Goal: Task Accomplishment & Management: Complete application form

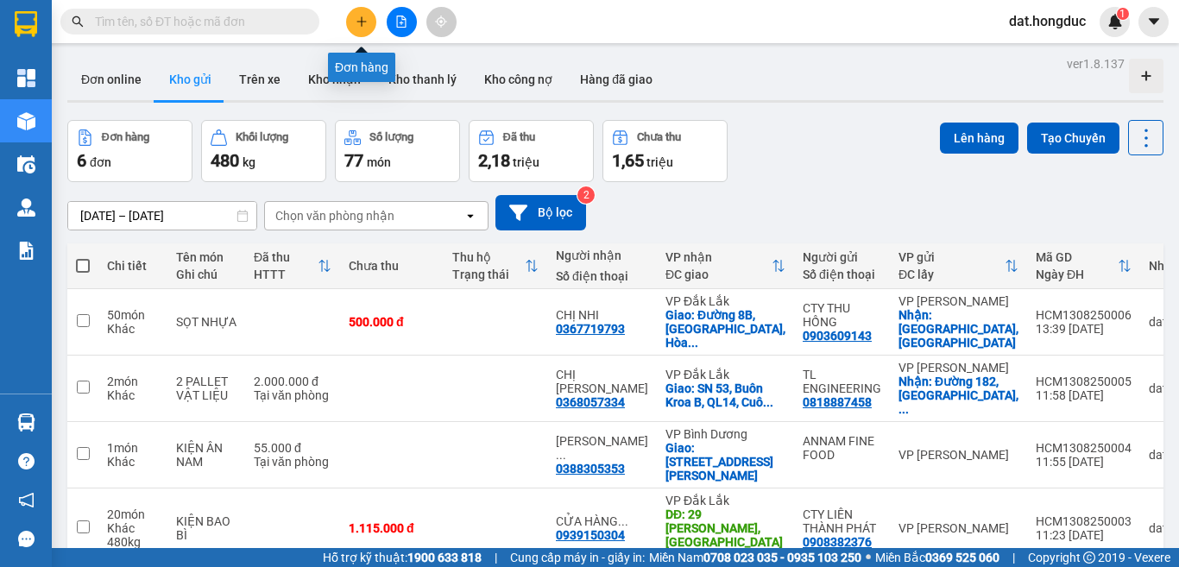
click at [356, 21] on icon "plus" at bounding box center [362, 22] width 12 height 12
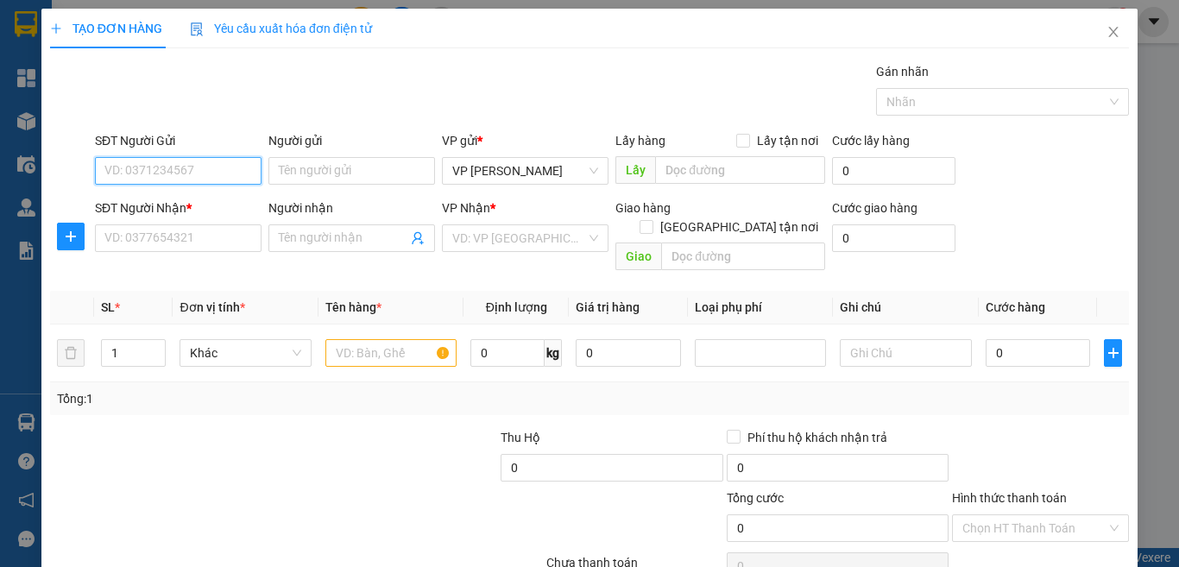
click at [222, 167] on input "SĐT Người Gửi" at bounding box center [178, 171] width 167 height 28
click at [301, 175] on input "Người gửi" at bounding box center [351, 171] width 167 height 28
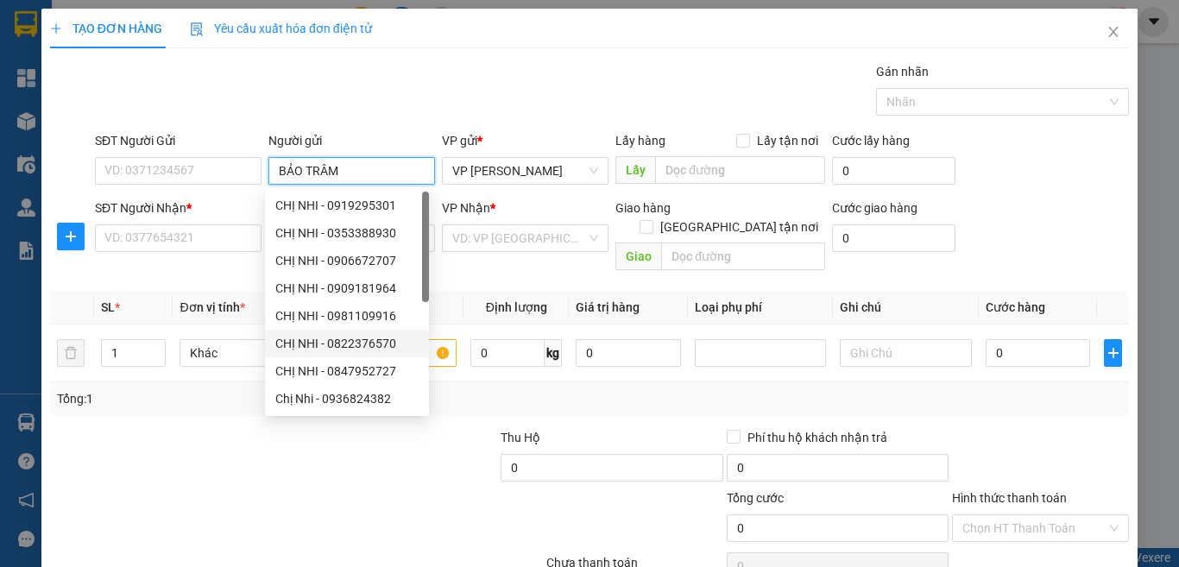
type input "BẢO TRÂM"
click at [235, 452] on div at bounding box center [160, 458] width 225 height 60
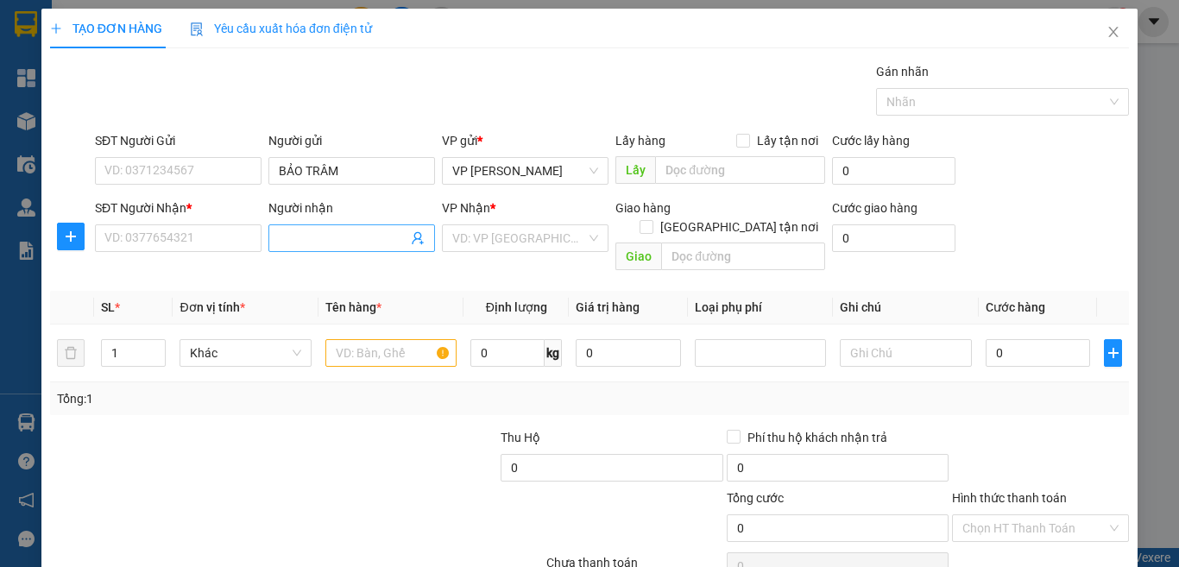
click at [301, 230] on input "Người nhận" at bounding box center [343, 238] width 129 height 19
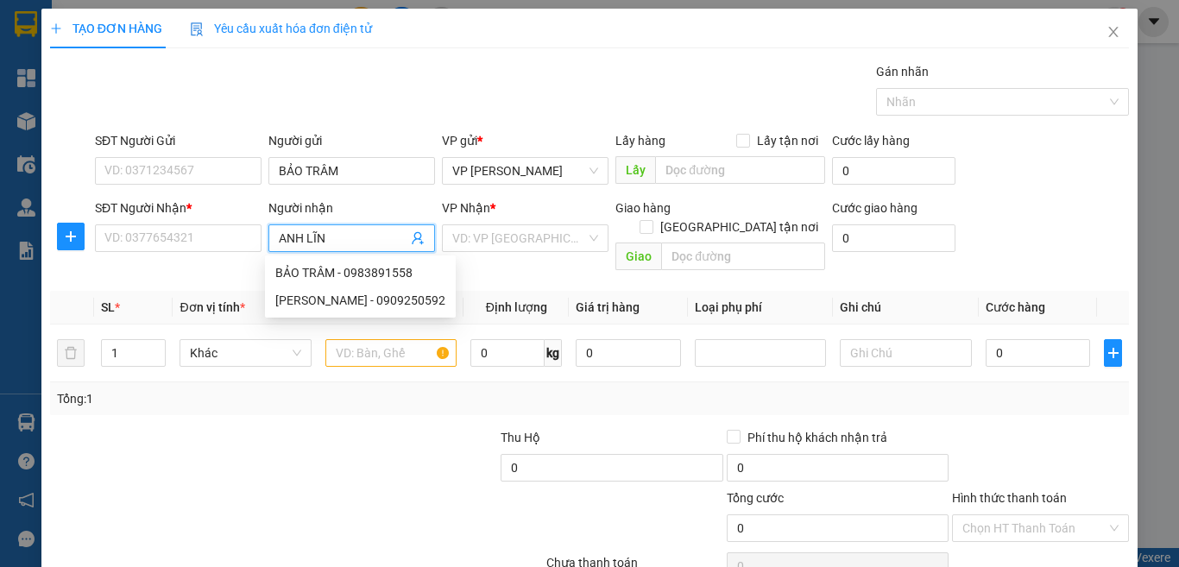
type input "ANH LĨNH"
click at [375, 265] on div "[PERSON_NAME] - 0945365147" at bounding box center [360, 272] width 170 height 19
type input "0945365147"
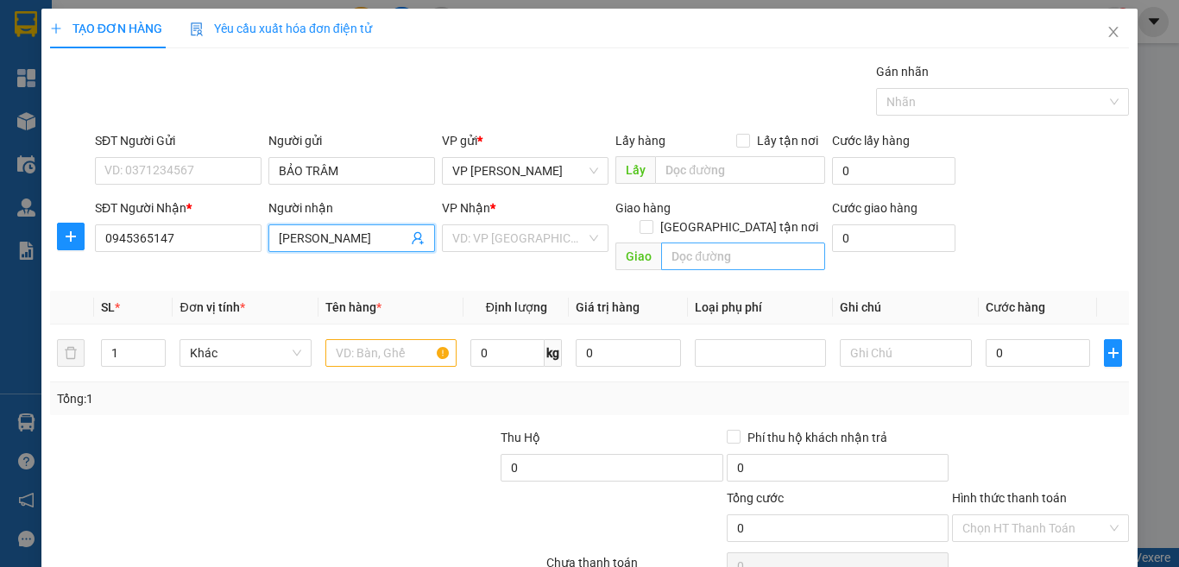
type input "[PERSON_NAME]"
click at [776, 244] on input "text" at bounding box center [743, 257] width 164 height 28
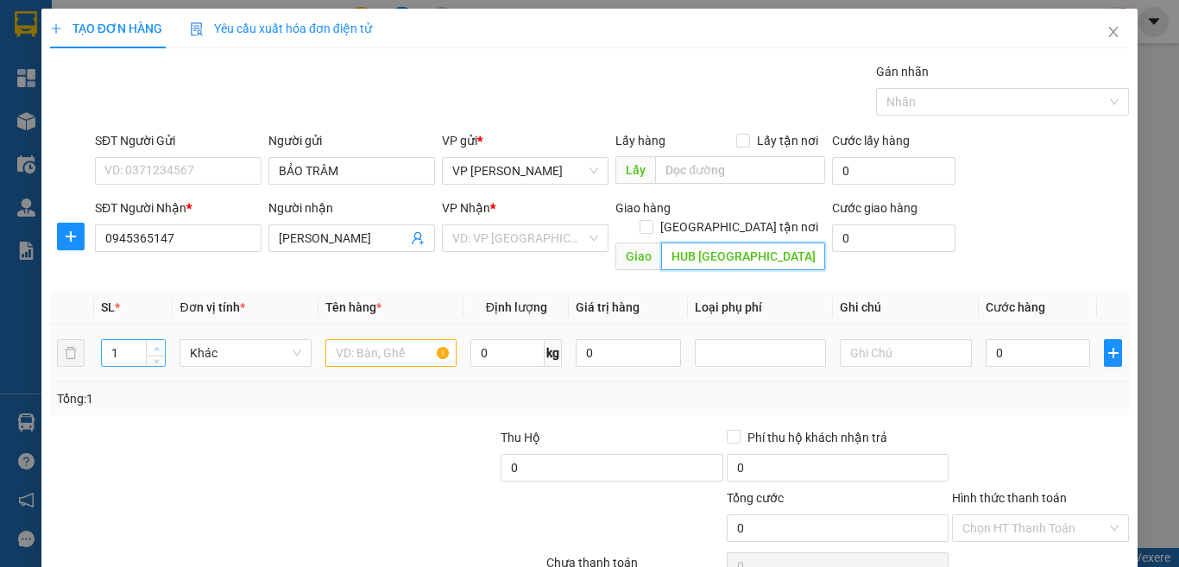
type input "HUB [GEOGRAPHIC_DATA]"
click at [153, 344] on span "up" at bounding box center [156, 349] width 10 height 10
type input "3"
click at [394, 339] on input "text" at bounding box center [390, 353] width 131 height 28
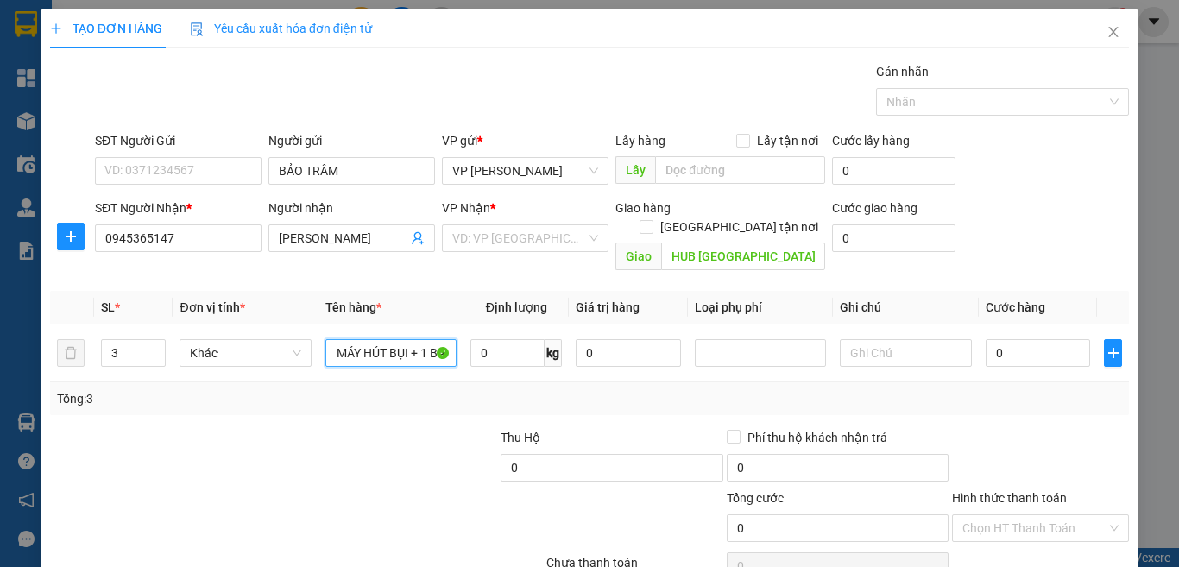
scroll to position [0, 133]
type input "1 TỦ LANH + 1 MÁY HÚT BỤI + 1 BAO HÀNG"
click at [1014, 339] on input "0" at bounding box center [1038, 353] width 105 height 28
click at [1012, 515] on input "Hình thức thanh toán" at bounding box center [1034, 528] width 144 height 26
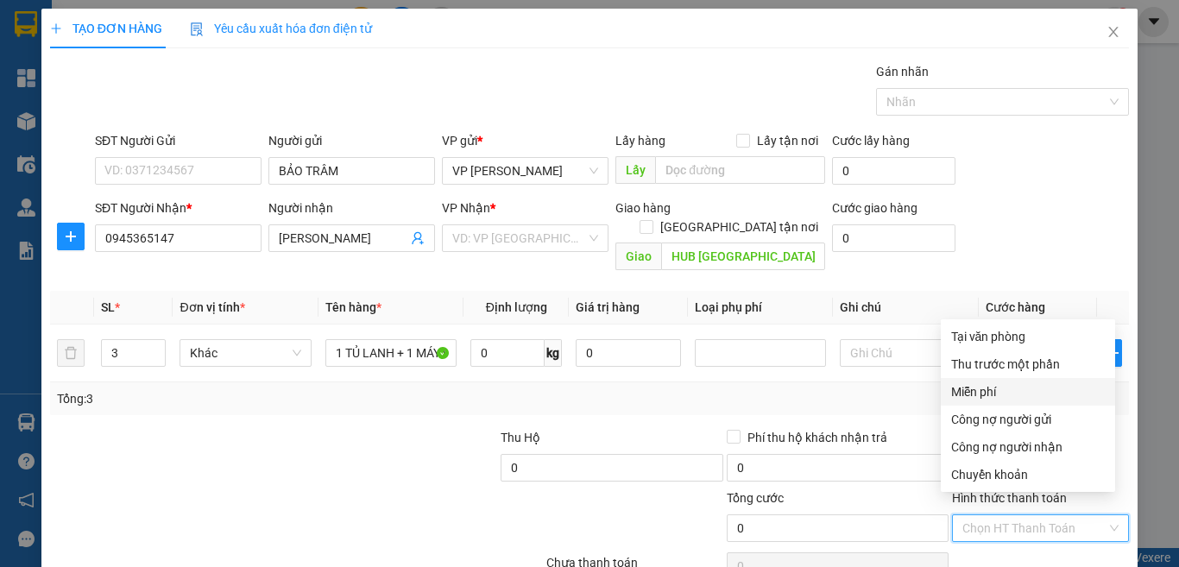
click at [994, 394] on div "Miễn phí" at bounding box center [1028, 391] width 154 height 19
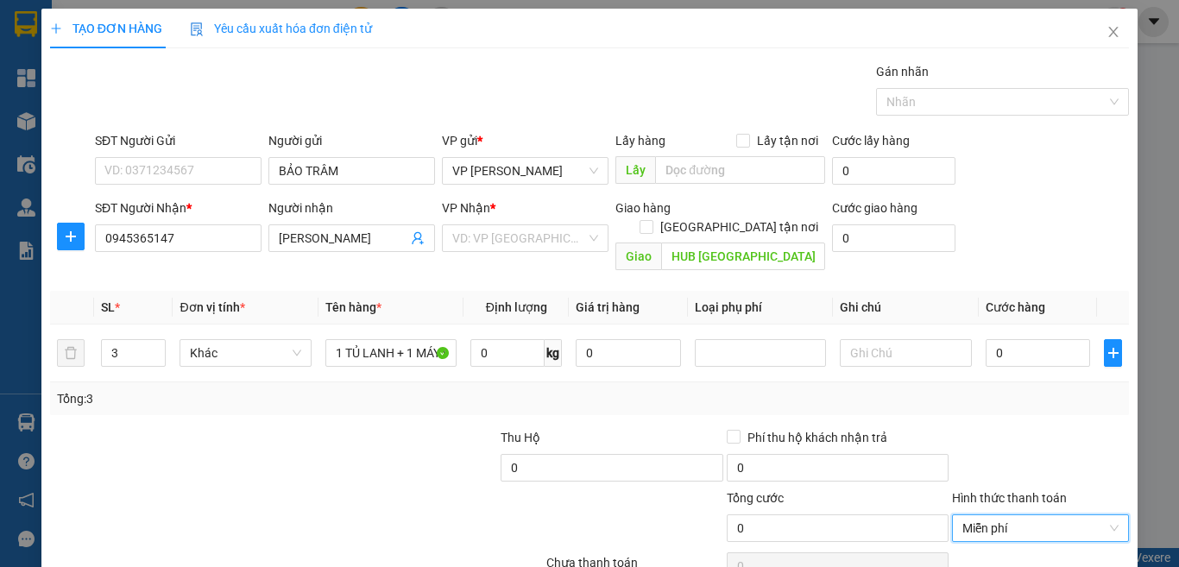
scroll to position [72, 0]
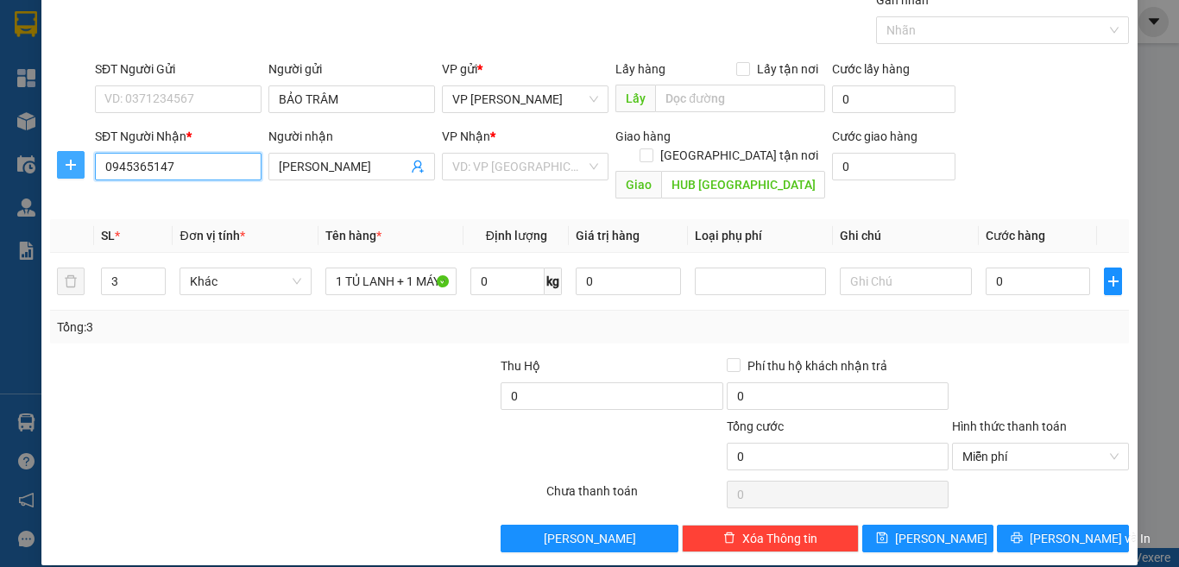
click at [83, 174] on div "SĐT Người Nhận * 0945365147 Người nhận Anh Lĩnh VP Nhận * VD: VP [GEOGRAPHIC_DA…" at bounding box center [589, 166] width 1082 height 79
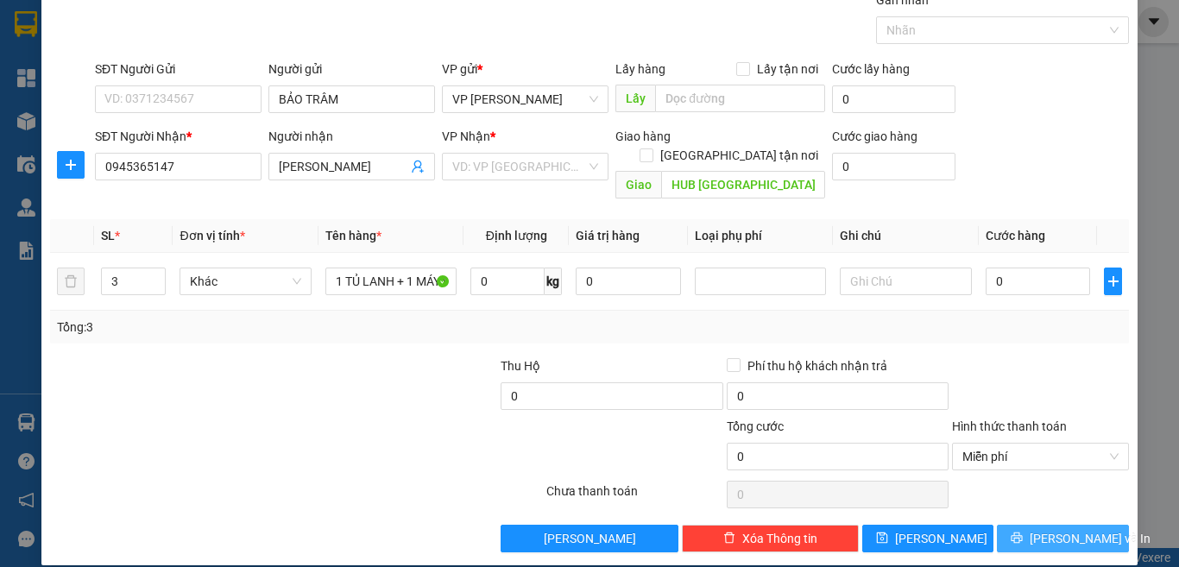
click at [1070, 529] on span "[PERSON_NAME] và In" at bounding box center [1090, 538] width 121 height 19
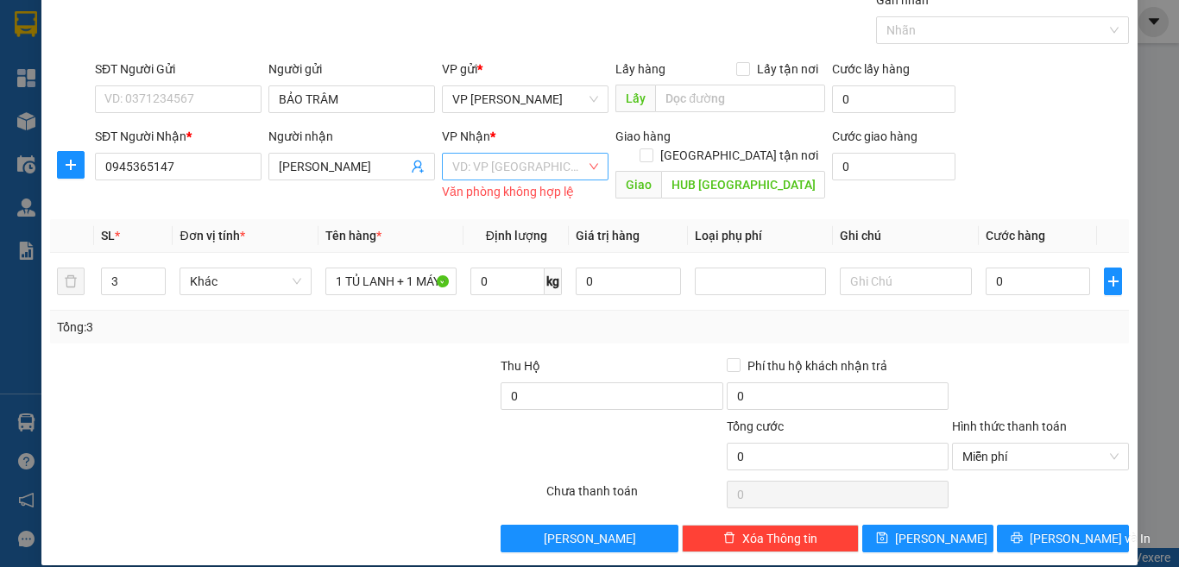
click at [524, 165] on input "search" at bounding box center [519, 167] width 134 height 26
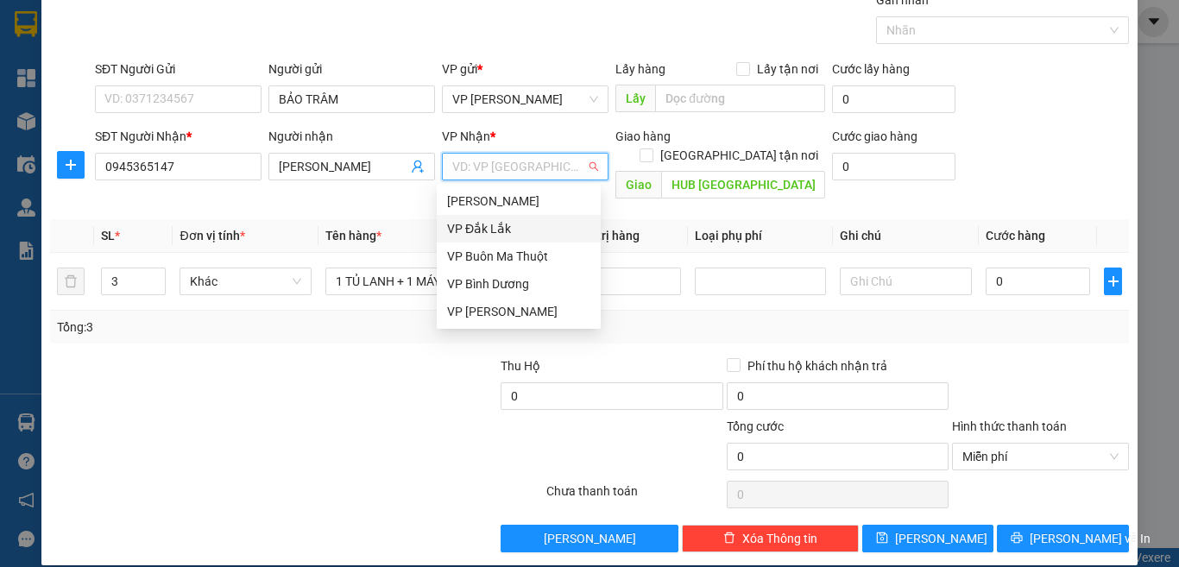
click at [502, 230] on div "VP Đắk Lắk" at bounding box center [518, 228] width 143 height 19
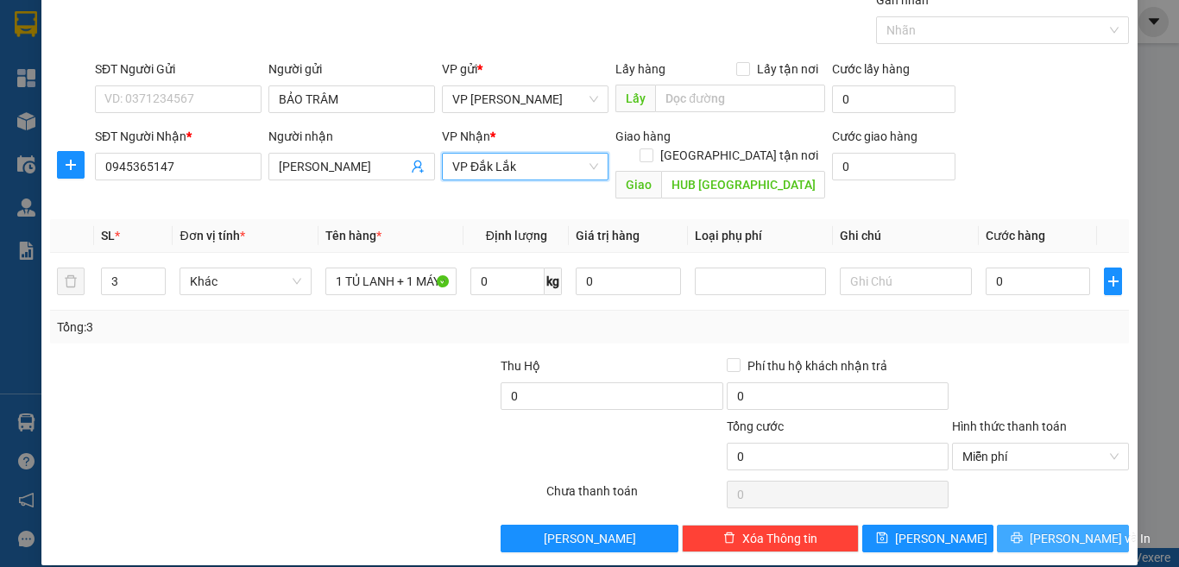
click at [1047, 529] on span "[PERSON_NAME] và In" at bounding box center [1090, 538] width 121 height 19
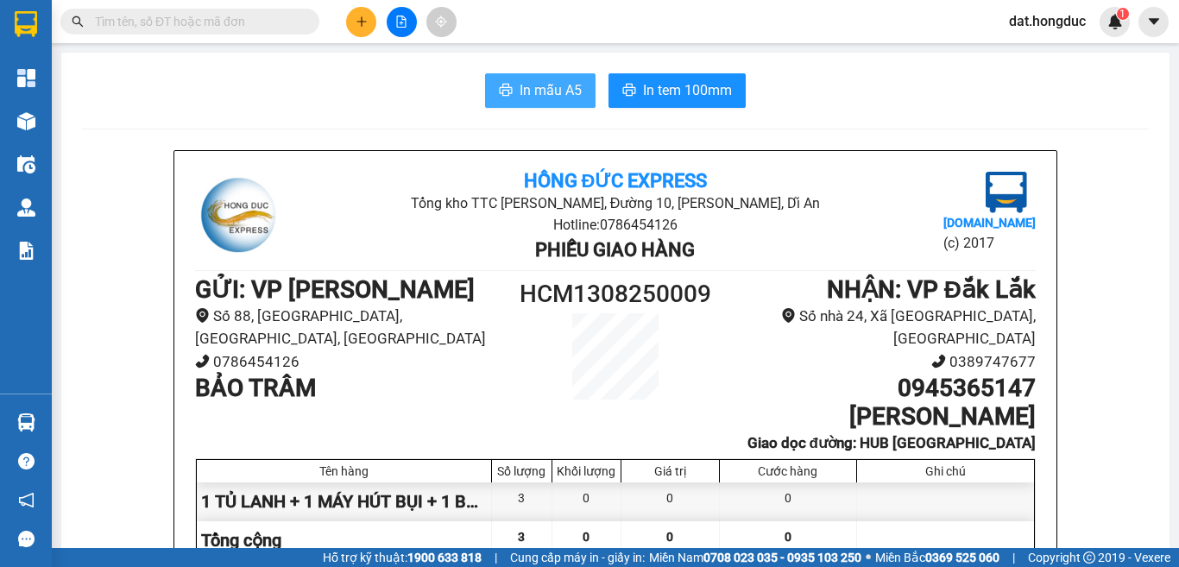
click at [548, 87] on span "In mẫu A5" at bounding box center [551, 90] width 62 height 22
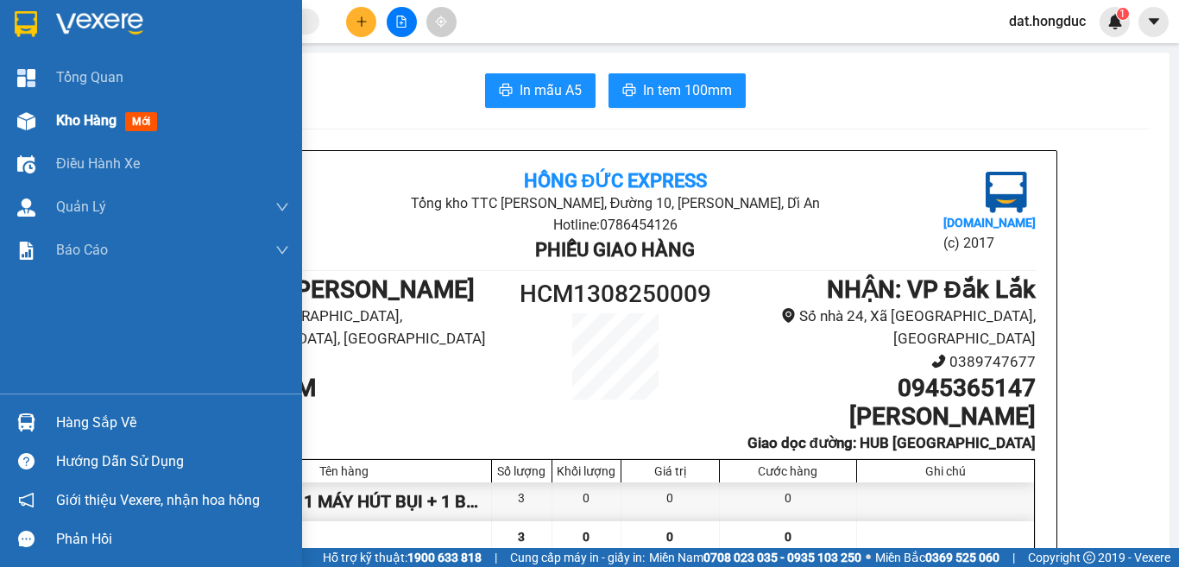
click at [91, 115] on span "Kho hàng" at bounding box center [86, 120] width 60 height 16
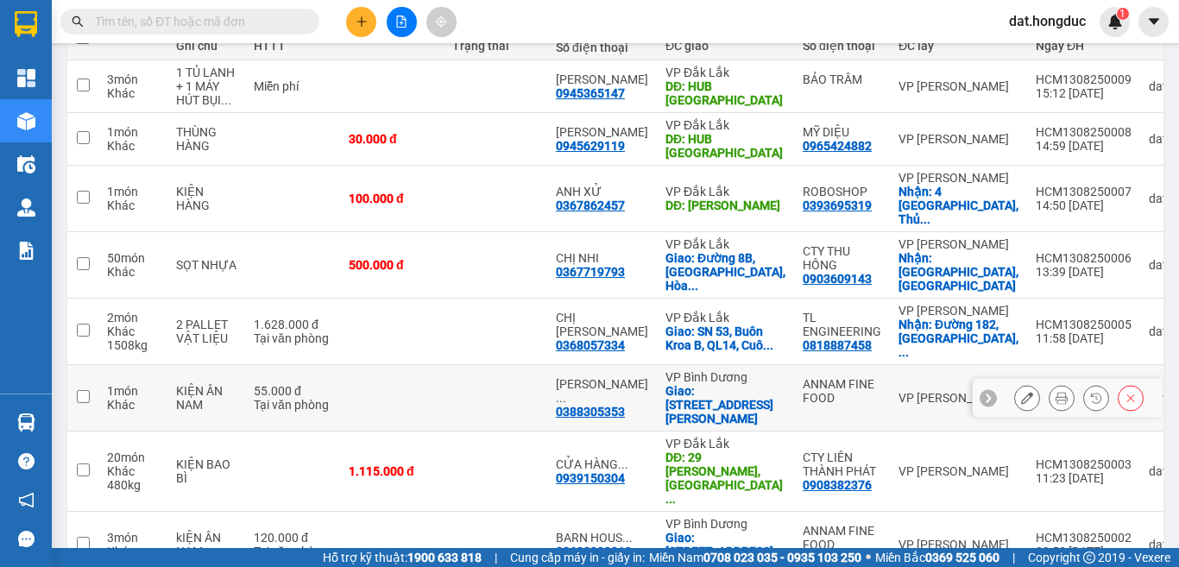
scroll to position [259, 0]
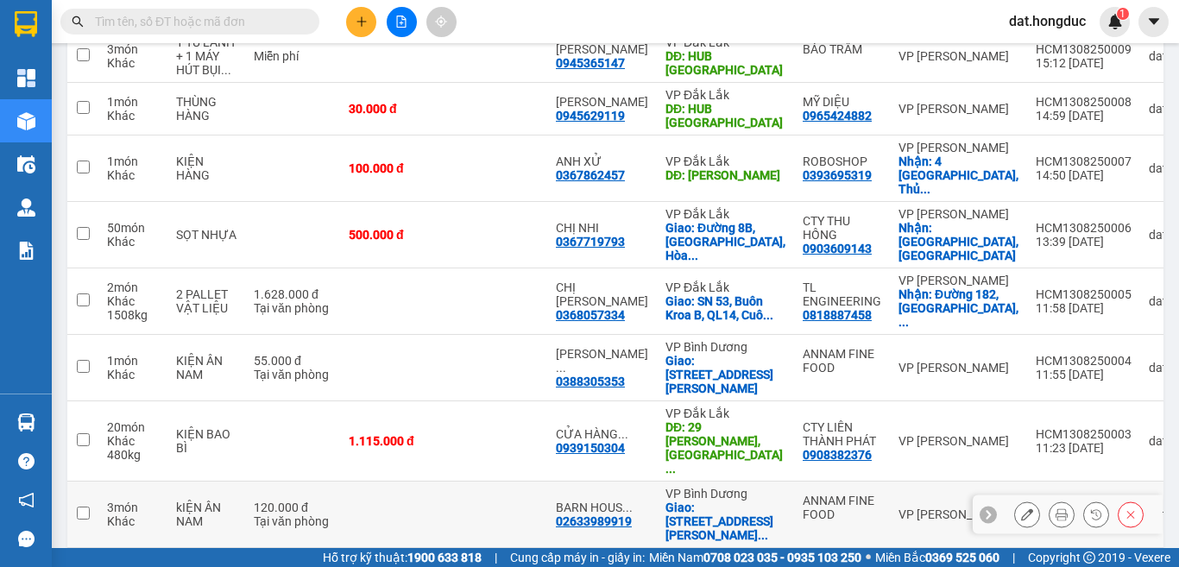
click at [1021, 508] on icon at bounding box center [1027, 514] width 12 height 12
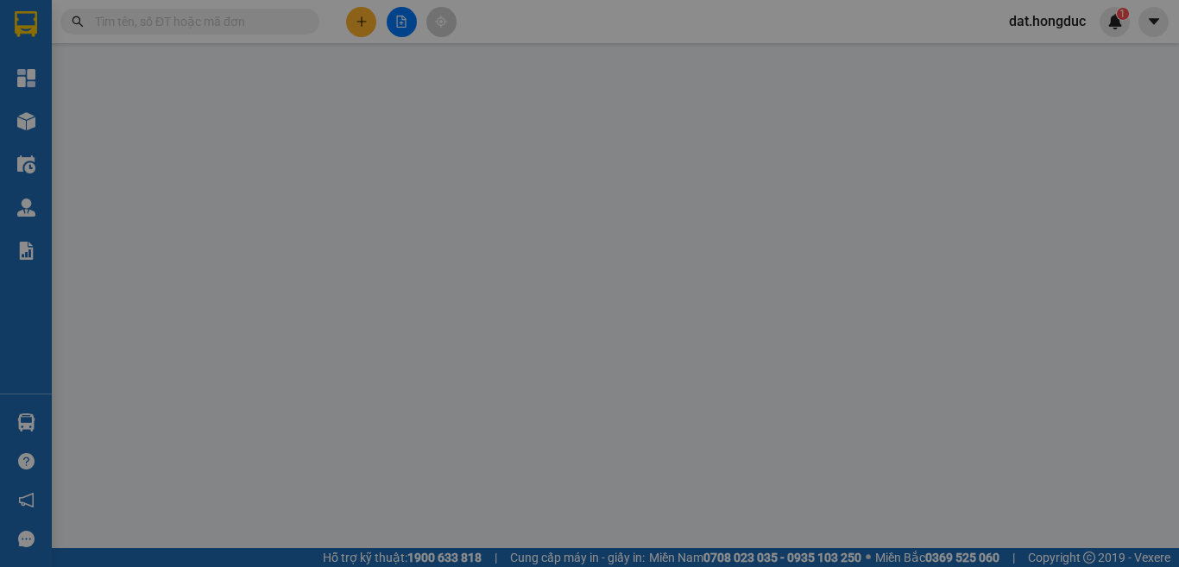
type input "ANNAM FINE FOOD"
type input "02633989919"
type input "BARN HOUSE [GEOGRAPHIC_DATA]"
checkbox input "true"
type input "198 [PERSON_NAME], P8, [GEOGRAPHIC_DATA]"
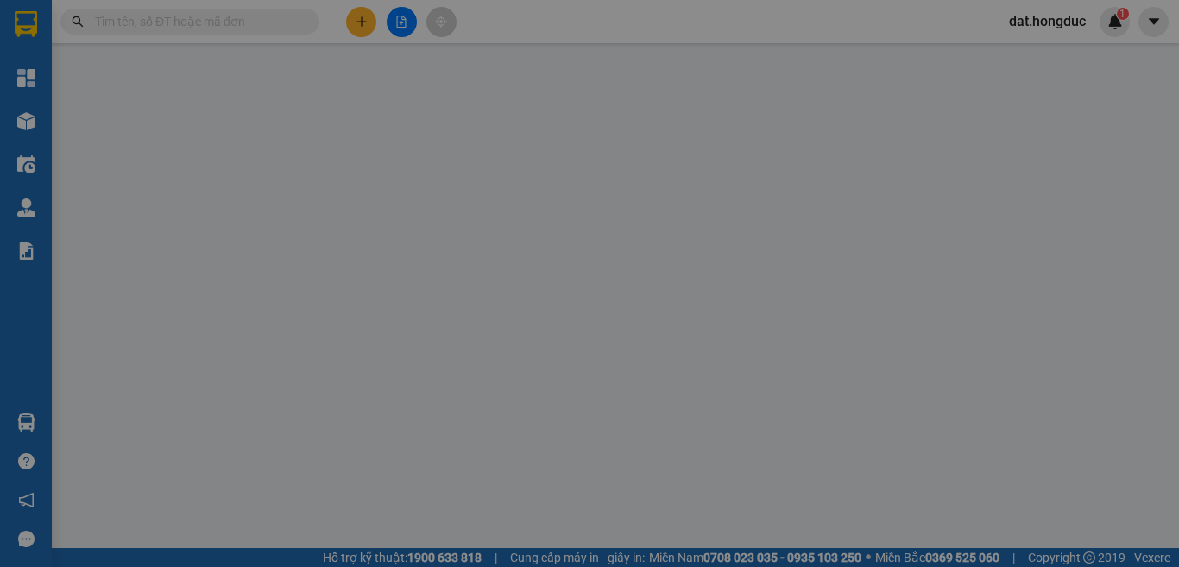
type input "120.000"
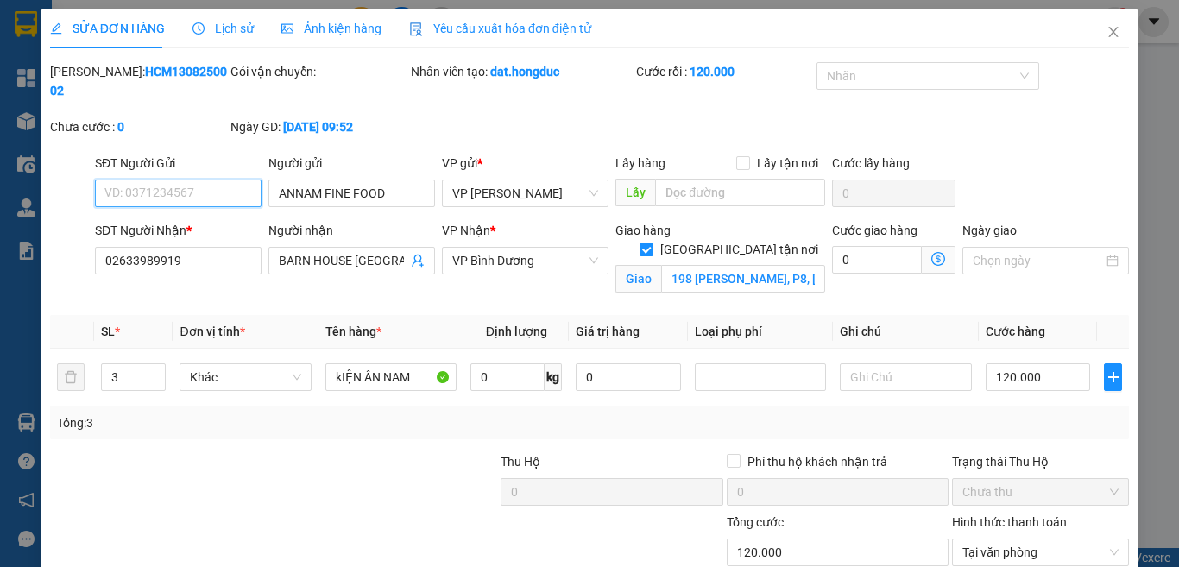
scroll to position [66, 0]
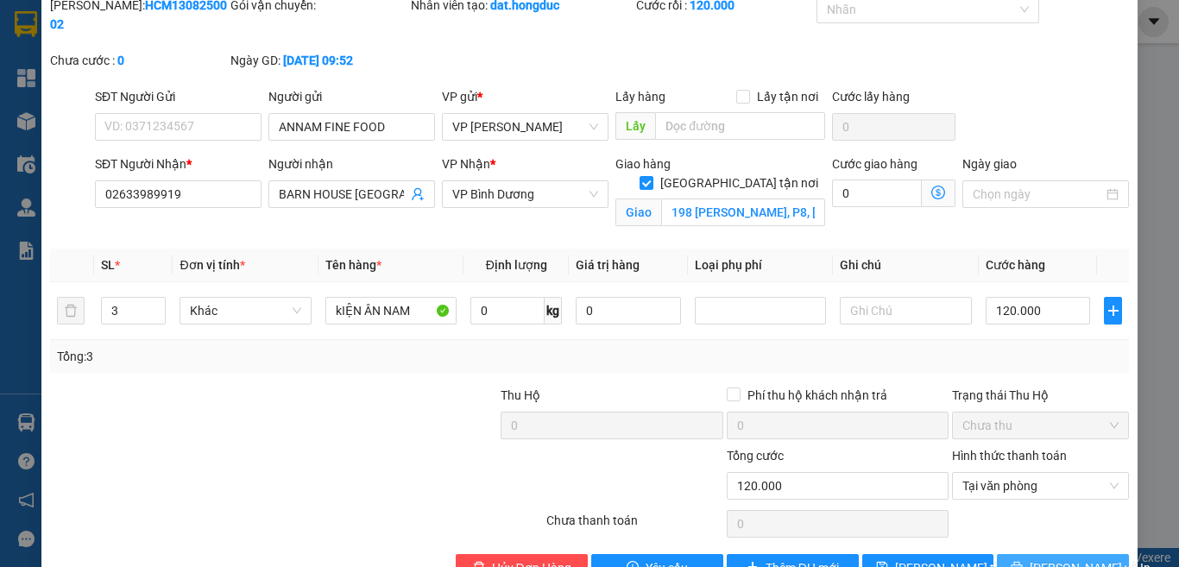
click at [997, 554] on button "[PERSON_NAME] và In" at bounding box center [1063, 568] width 132 height 28
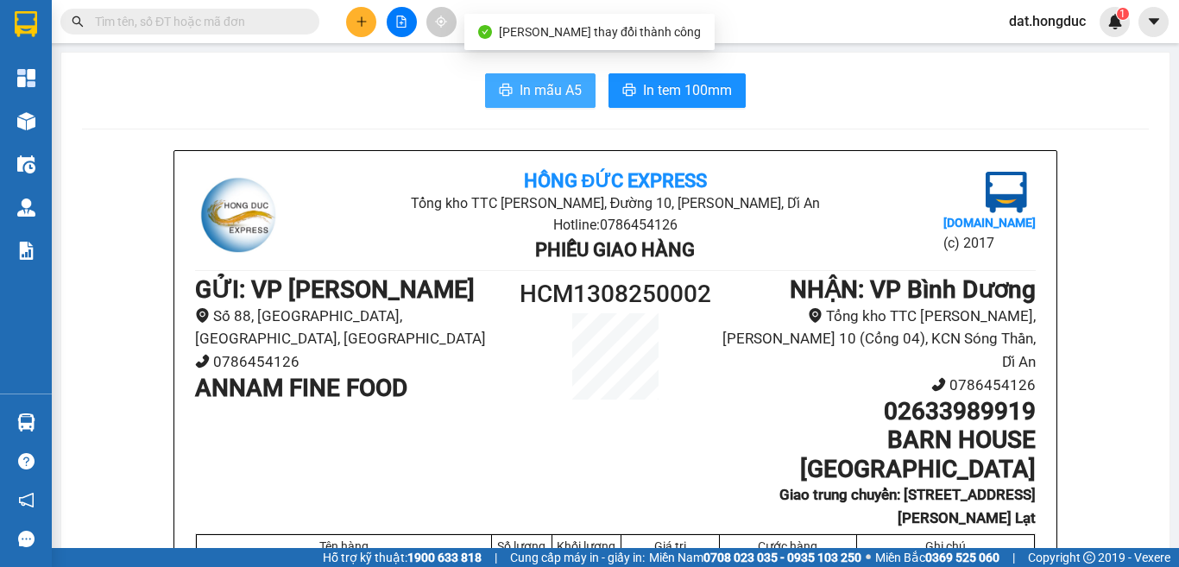
click at [489, 83] on button "In mẫu A5" at bounding box center [540, 90] width 110 height 35
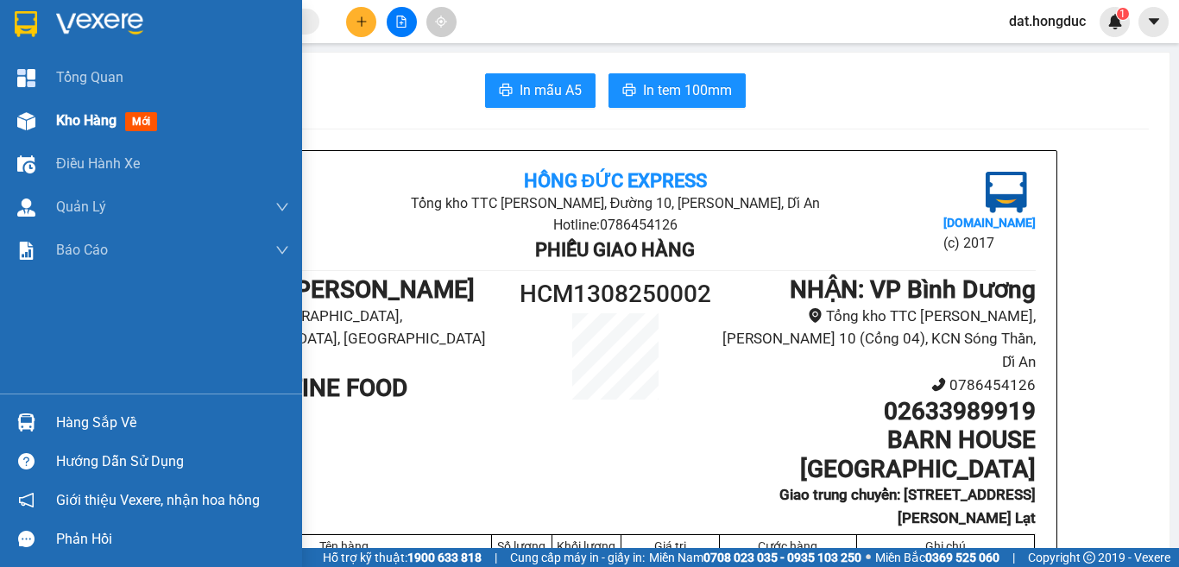
drag, startPoint x: 72, startPoint y: 123, endPoint x: 24, endPoint y: 132, distance: 48.3
click at [72, 123] on span "Kho hàng" at bounding box center [86, 120] width 60 height 16
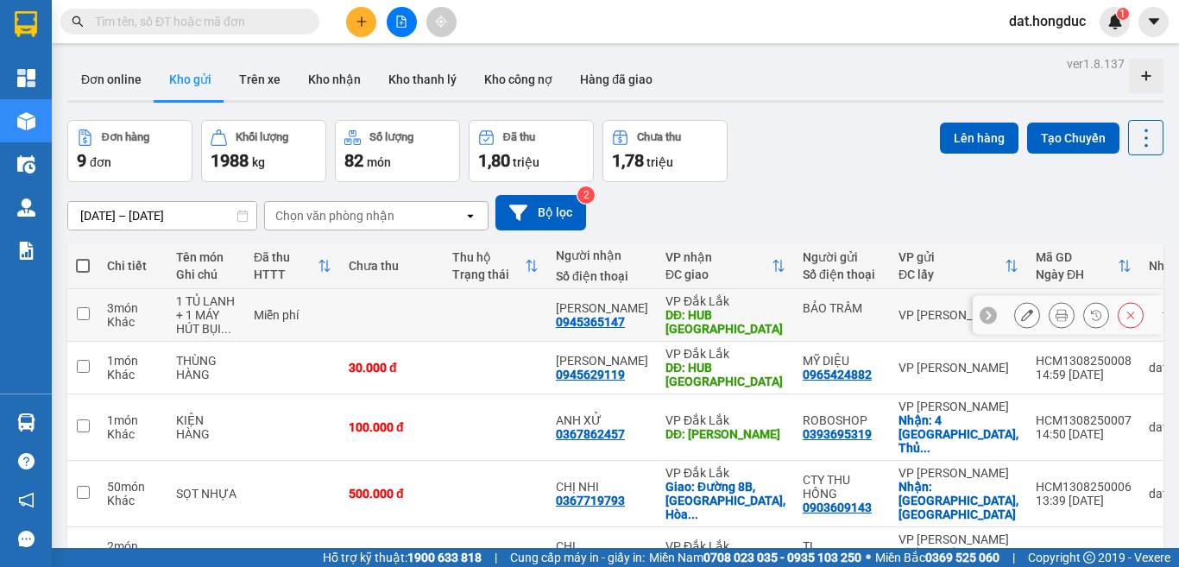
click at [1056, 318] on button at bounding box center [1062, 315] width 24 height 30
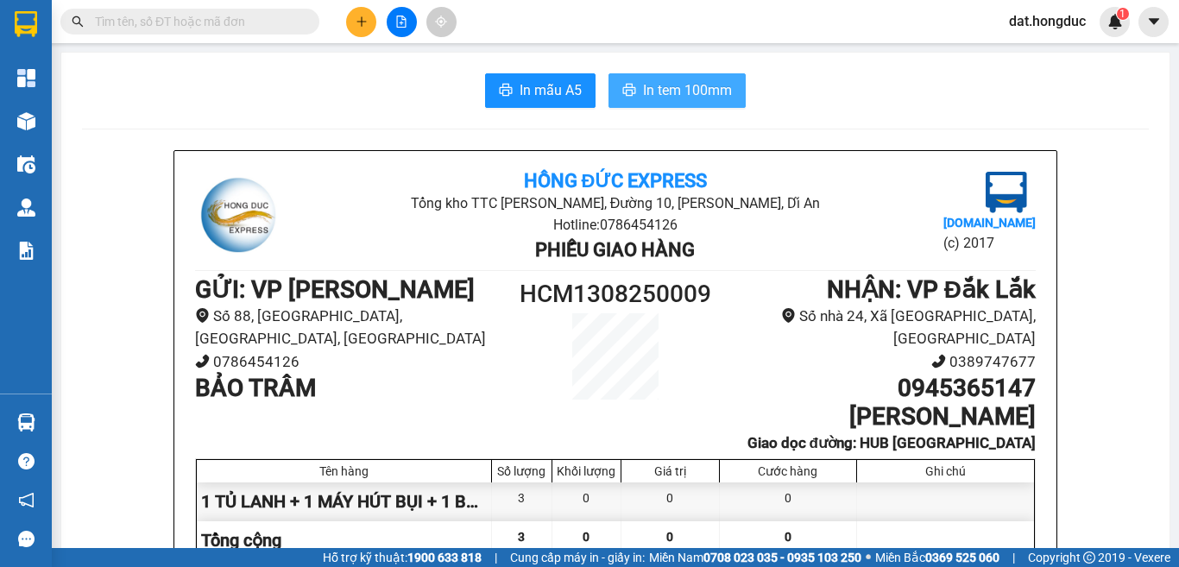
click at [646, 94] on span "In tem 100mm" at bounding box center [687, 90] width 89 height 22
click at [652, 92] on span "In tem 100mm" at bounding box center [687, 90] width 89 height 22
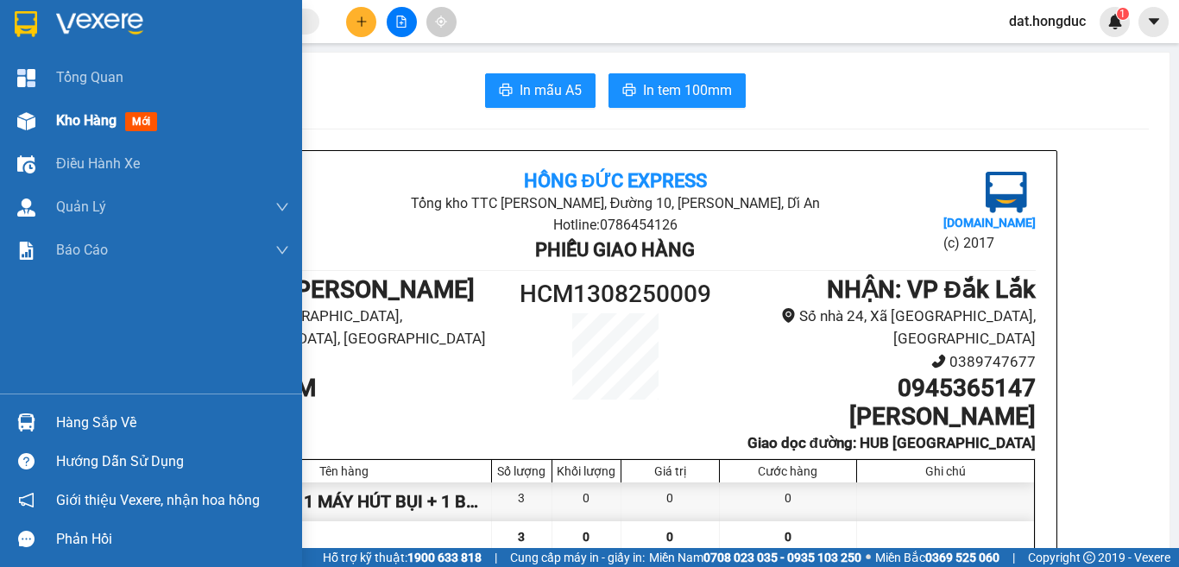
click at [55, 130] on div "Kho hàng mới" at bounding box center [151, 120] width 302 height 43
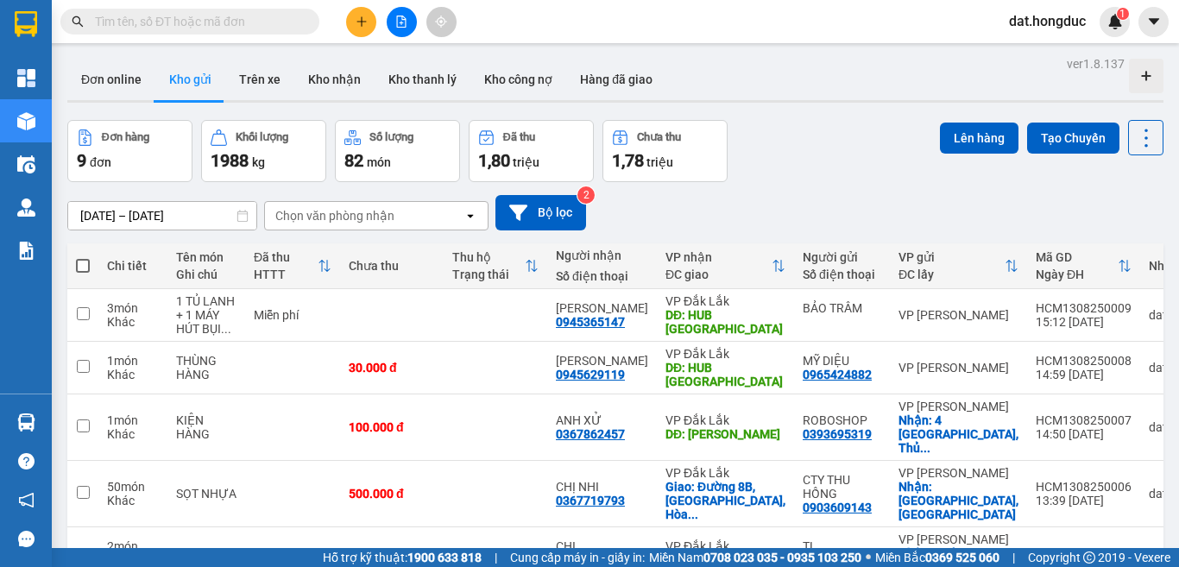
click at [365, 26] on icon "plus" at bounding box center [362, 22] width 12 height 12
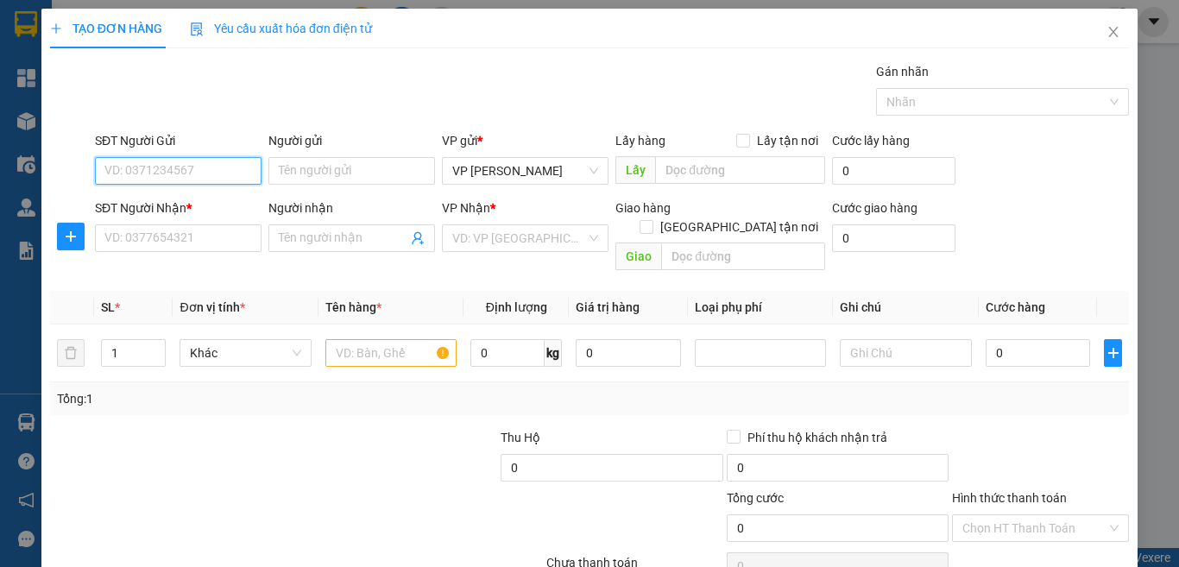
click at [199, 174] on input "SĐT Người Gửi" at bounding box center [178, 171] width 167 height 28
paste input "0902245300"
type input "0902245300"
click at [275, 172] on input "Người gửi" at bounding box center [351, 171] width 167 height 28
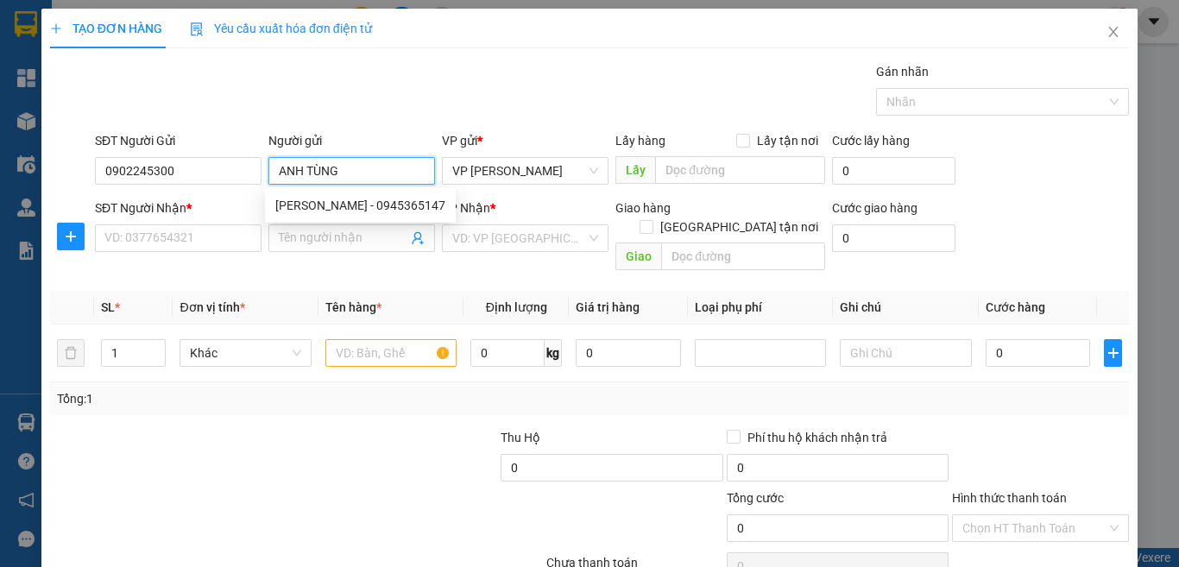
type input "ANH TÙNG"
click at [736, 142] on input "Lấy tận nơi" at bounding box center [742, 140] width 12 height 12
checkbox input "true"
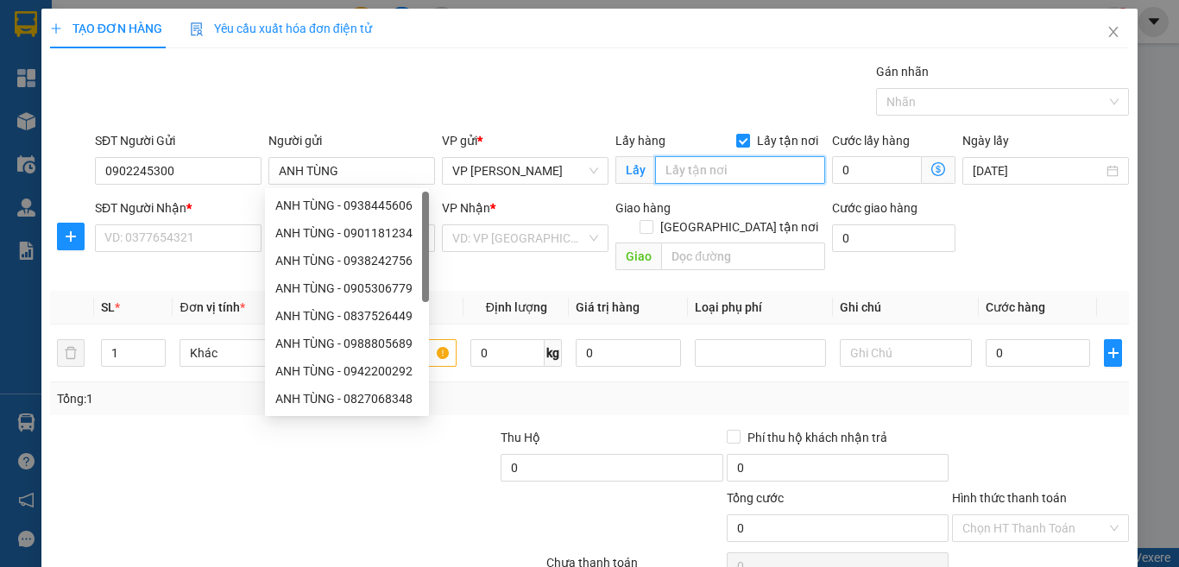
click at [731, 173] on input "text" at bounding box center [740, 170] width 170 height 28
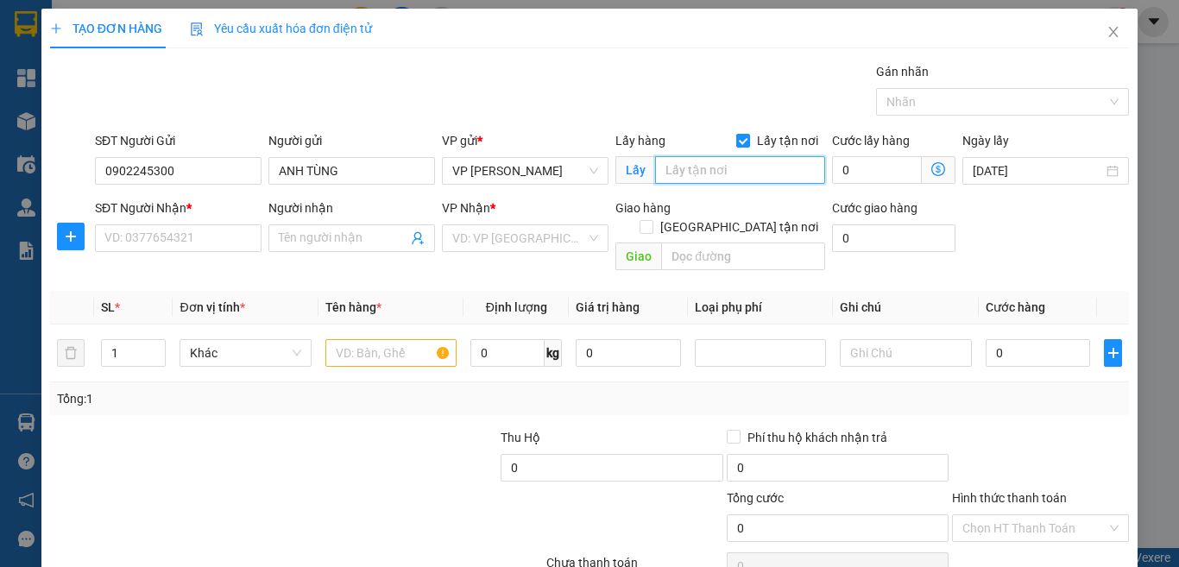
paste input "271/19 [PERSON_NAME] - [GEOGRAPHIC_DATA]"
click at [732, 168] on input "271/19 [PERSON_NAME] - [GEOGRAPHIC_DATA]" at bounding box center [740, 170] width 170 height 28
click at [764, 174] on input "271/19 [PERSON_NAME], [GEOGRAPHIC_DATA]" at bounding box center [740, 170] width 170 height 28
type input "271/19 [PERSON_NAME], [GEOGRAPHIC_DATA]"
click at [848, 165] on input "0" at bounding box center [877, 170] width 90 height 28
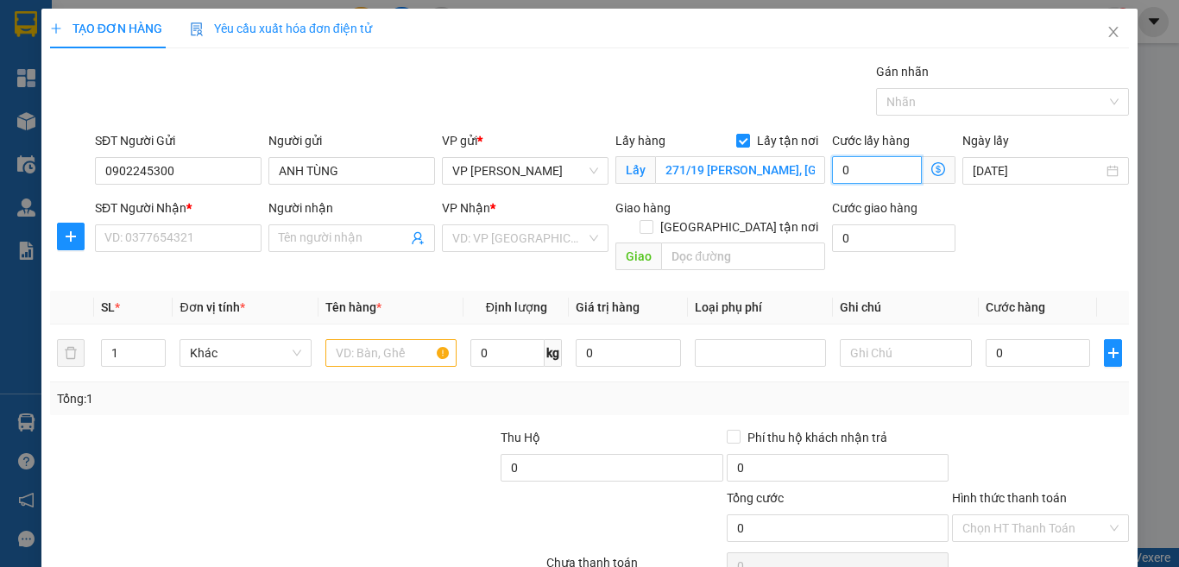
type input "3"
type input "30"
type input "30.000"
type input "300.000"
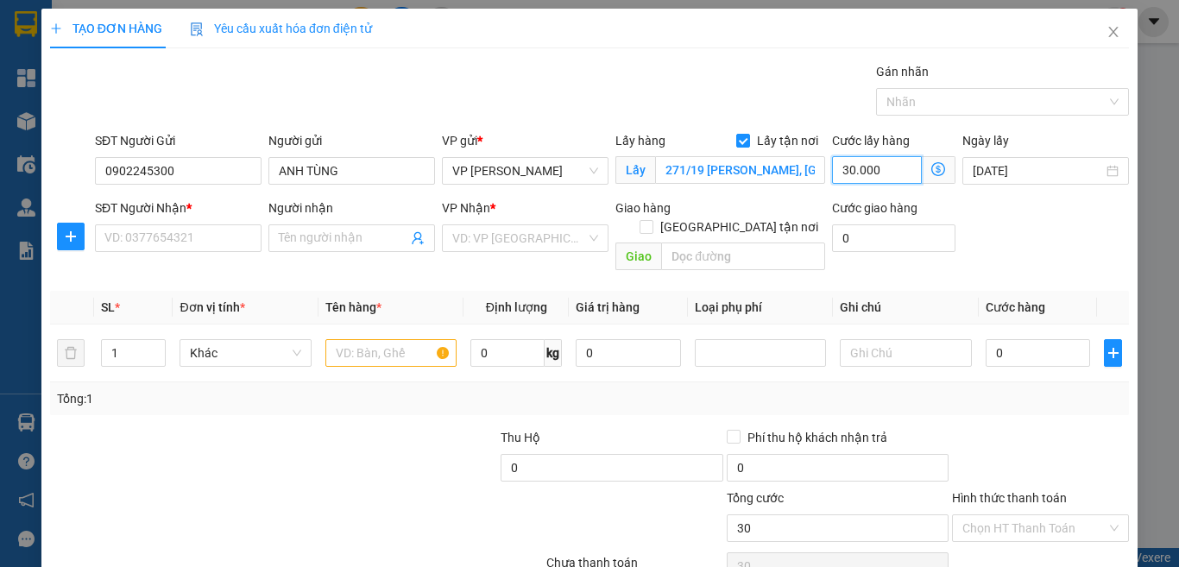
type input "300.000"
click at [652, 220] on input "[GEOGRAPHIC_DATA] tận nơi" at bounding box center [646, 226] width 12 height 12
checkbox input "true"
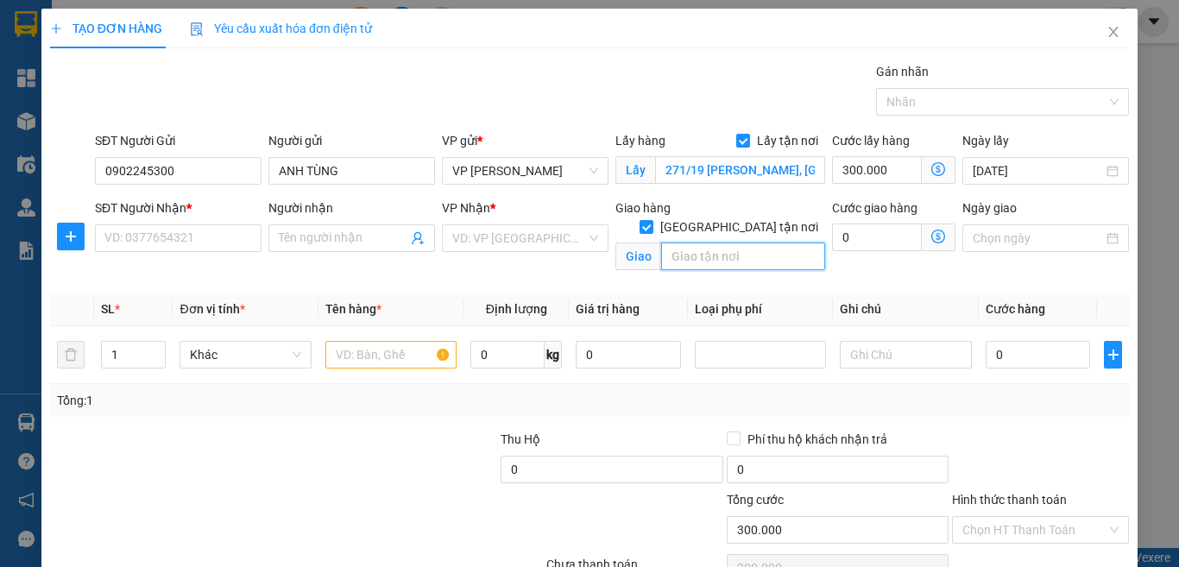
click at [704, 243] on input "text" at bounding box center [743, 257] width 164 height 28
paste input "298 [PERSON_NAME] - P. [GEOGRAPHIC_DATA] - [GEOGRAPHIC_DATA]. [GEOGRAPHIC_DATA]"
type input "298 [PERSON_NAME], [GEOGRAPHIC_DATA], TpBMT"
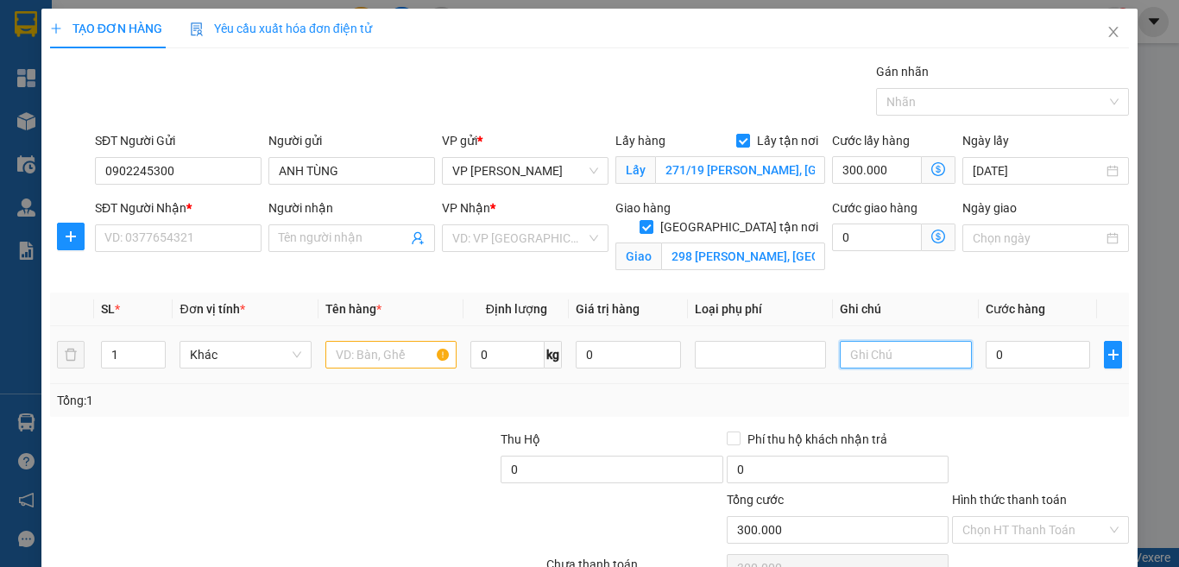
click at [885, 354] on input "text" at bounding box center [905, 355] width 131 height 28
type input "Bệnh Viện Đại Học Y Dược BMT"
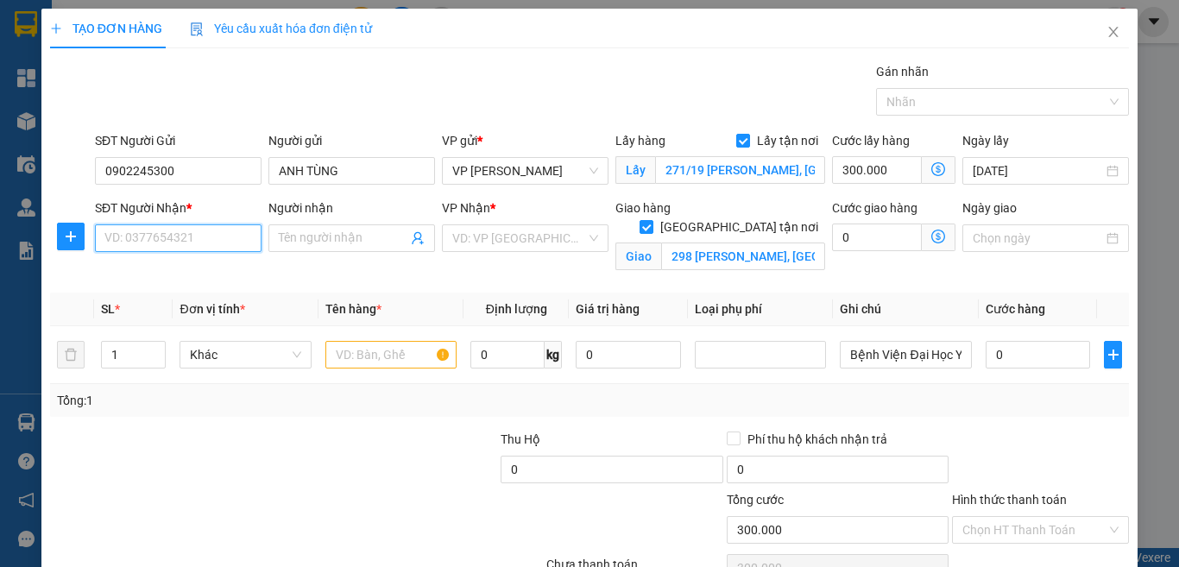
click at [187, 240] on input "SĐT Người Nhận *" at bounding box center [178, 238] width 167 height 28
paste input "0827456767"
type input "0827456767"
click at [343, 240] on input "Người nhận" at bounding box center [343, 238] width 129 height 19
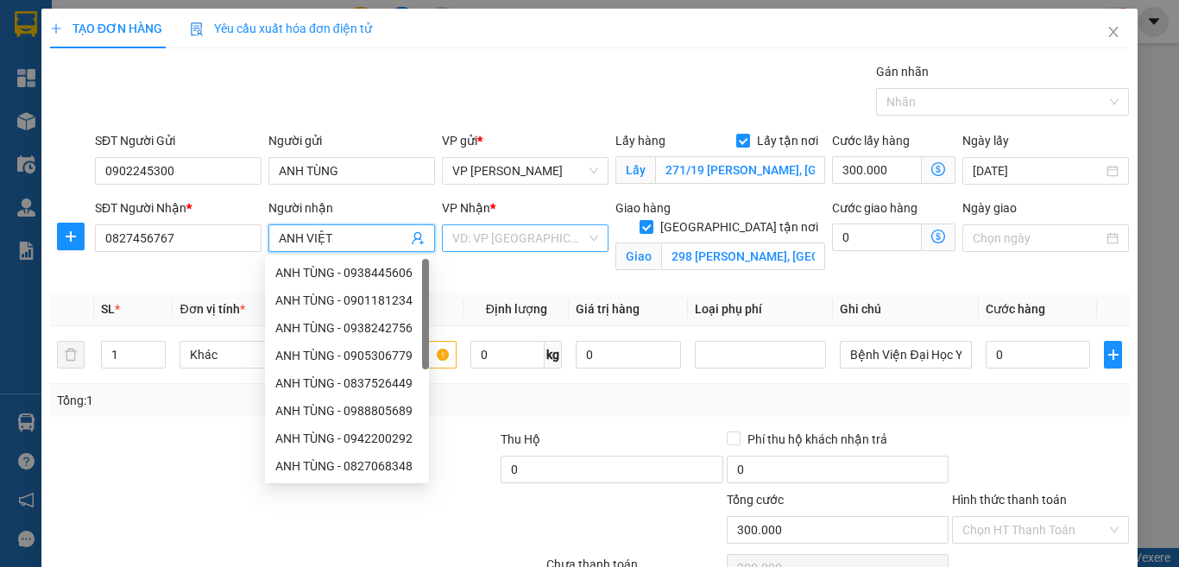
type input "ANH VIỆT"
click at [528, 243] on input "search" at bounding box center [519, 238] width 134 height 26
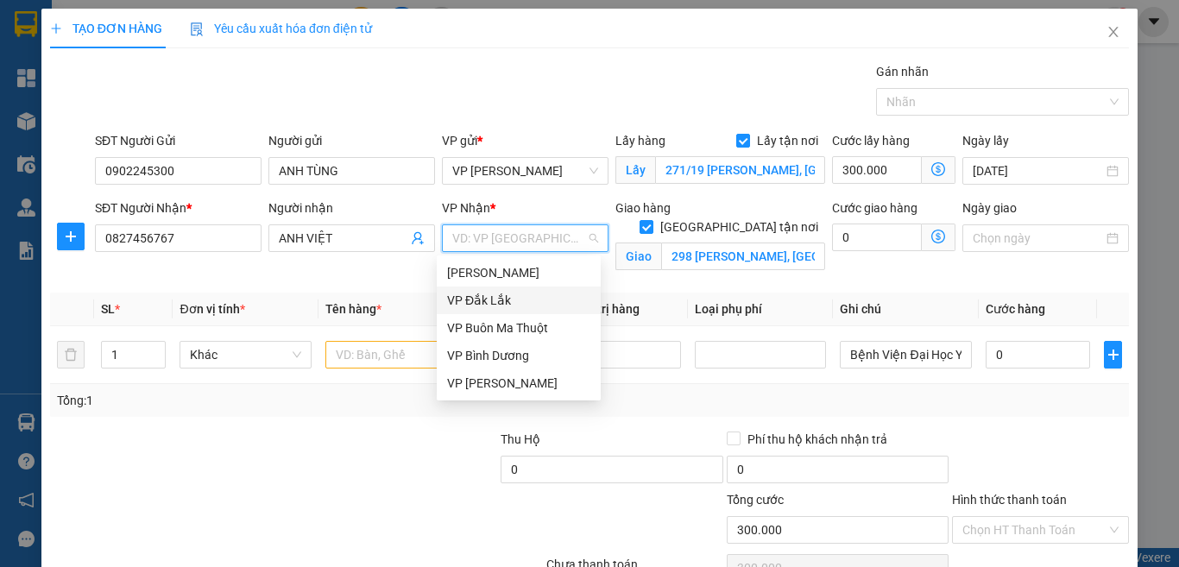
click at [504, 292] on div "VP Đắk Lắk" at bounding box center [518, 300] width 143 height 19
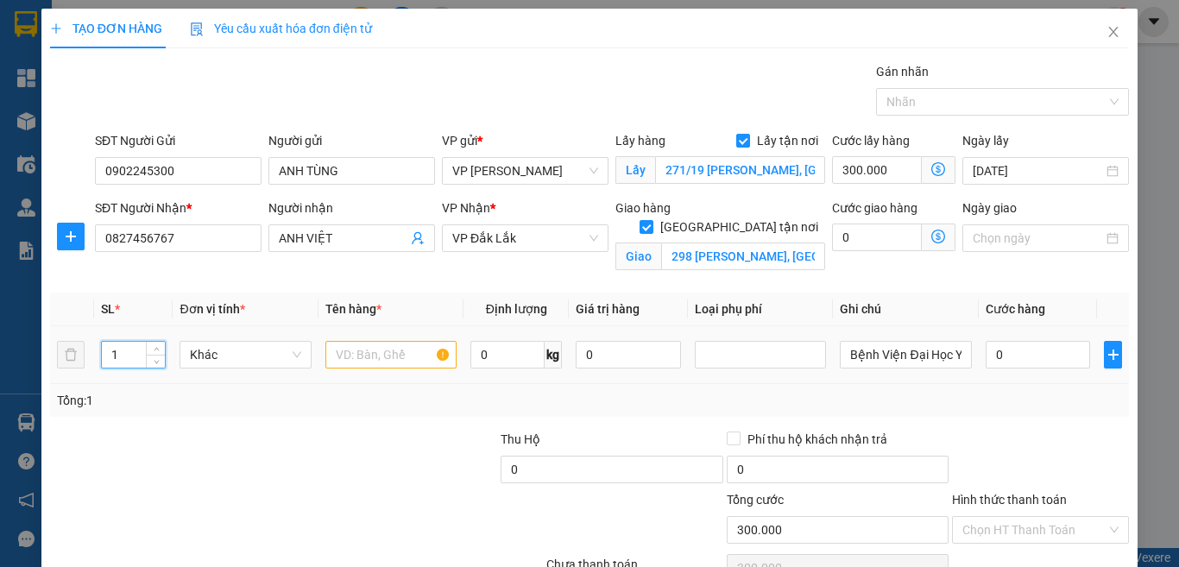
drag, startPoint x: 128, startPoint y: 360, endPoint x: 102, endPoint y: 361, distance: 25.9
click at [102, 361] on input "1" at bounding box center [134, 355] width 64 height 26
type input "74"
click at [360, 356] on input "text" at bounding box center [390, 355] width 131 height 28
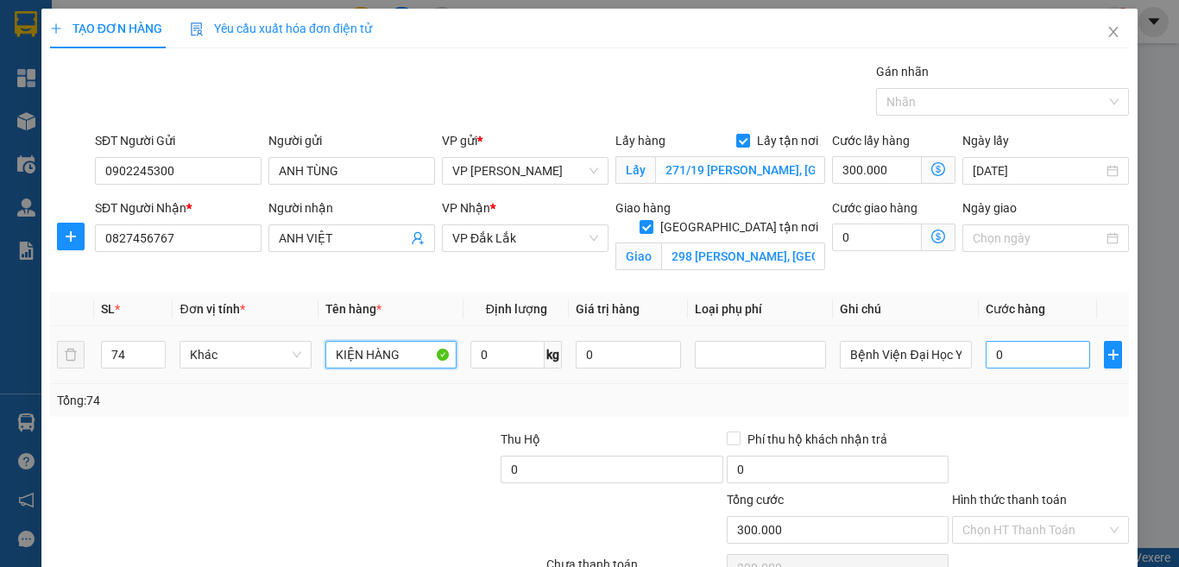
type input "KIỆN HÀNG"
click at [1039, 351] on input "0" at bounding box center [1038, 355] width 105 height 28
type input "2"
type input "300.002"
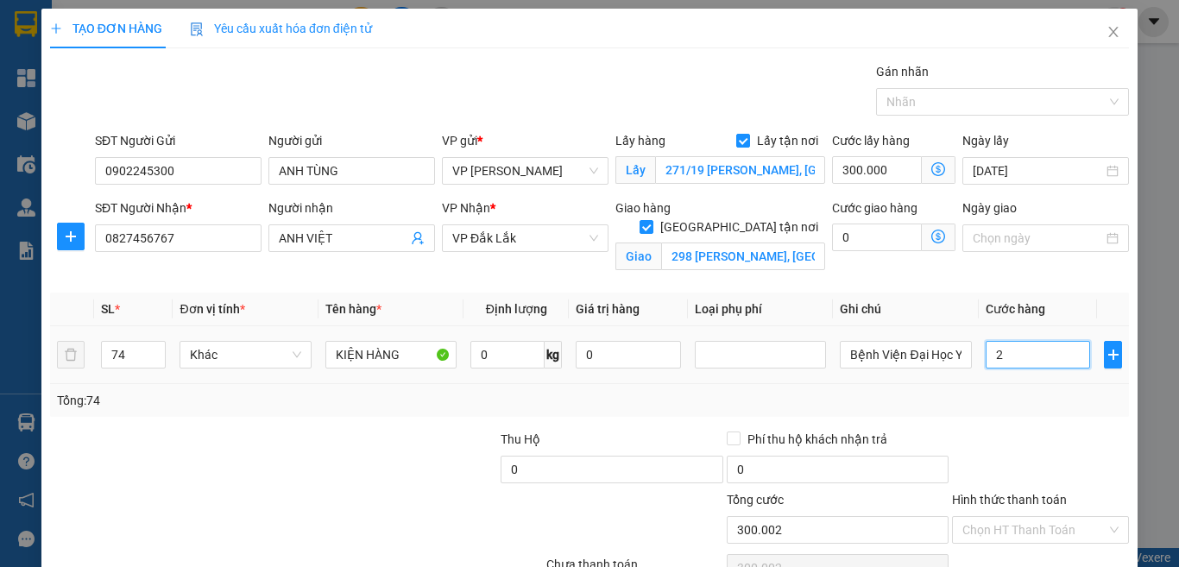
type input "25"
type input "300.025"
type input "2.590"
type input "302.590"
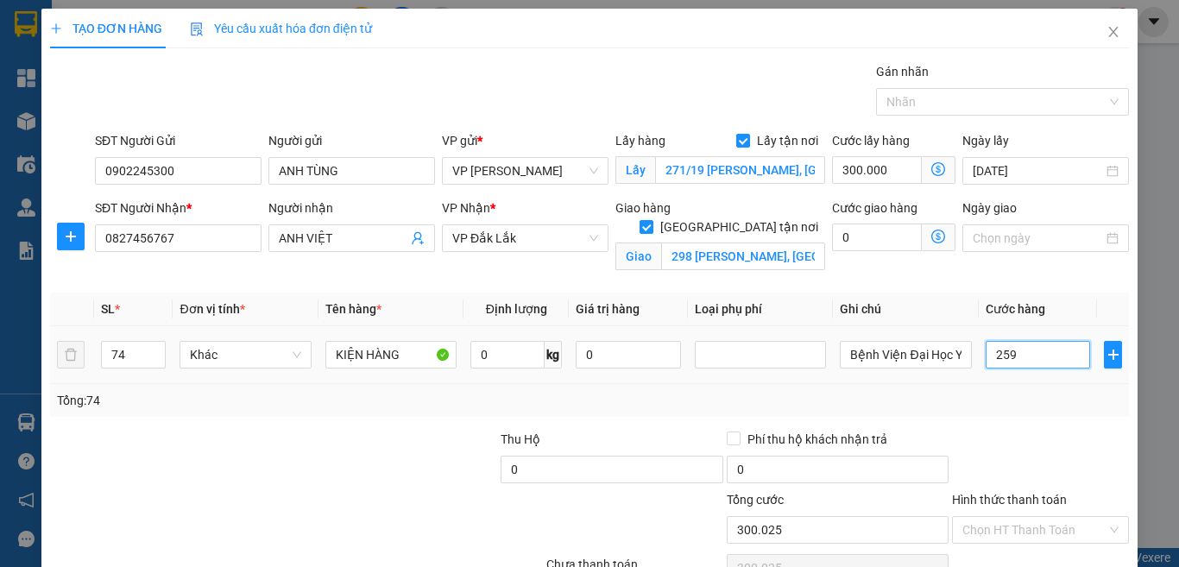
type input "302.590"
type input "2.590.000"
type input "2.890.000"
type input "2.590.000"
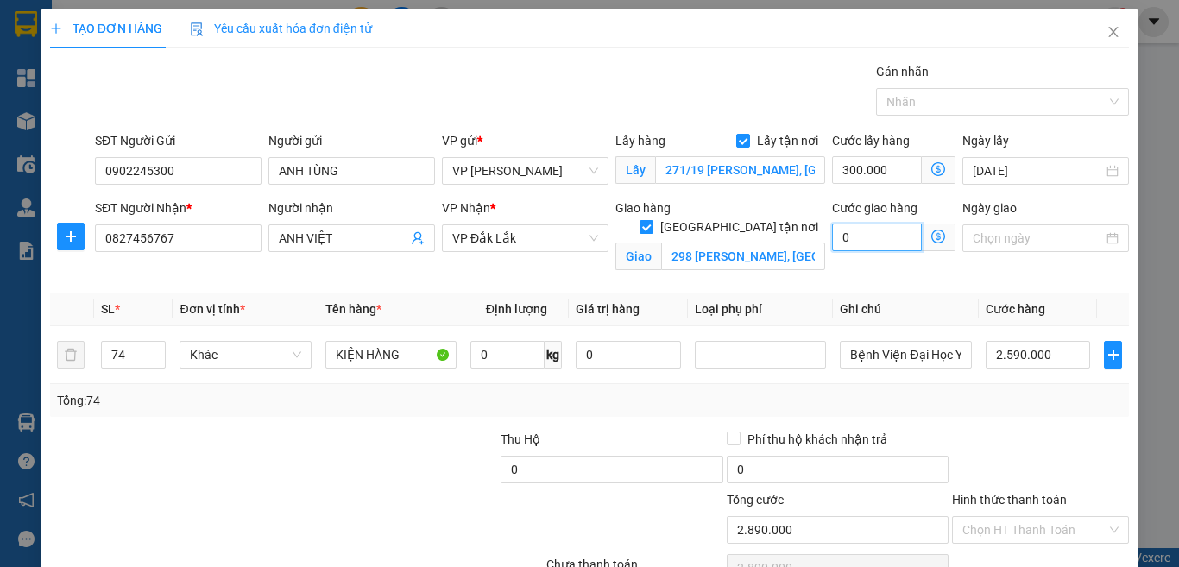
click at [847, 244] on input "0" at bounding box center [877, 238] width 90 height 28
type input "3"
type input "2.890.003"
type input "30"
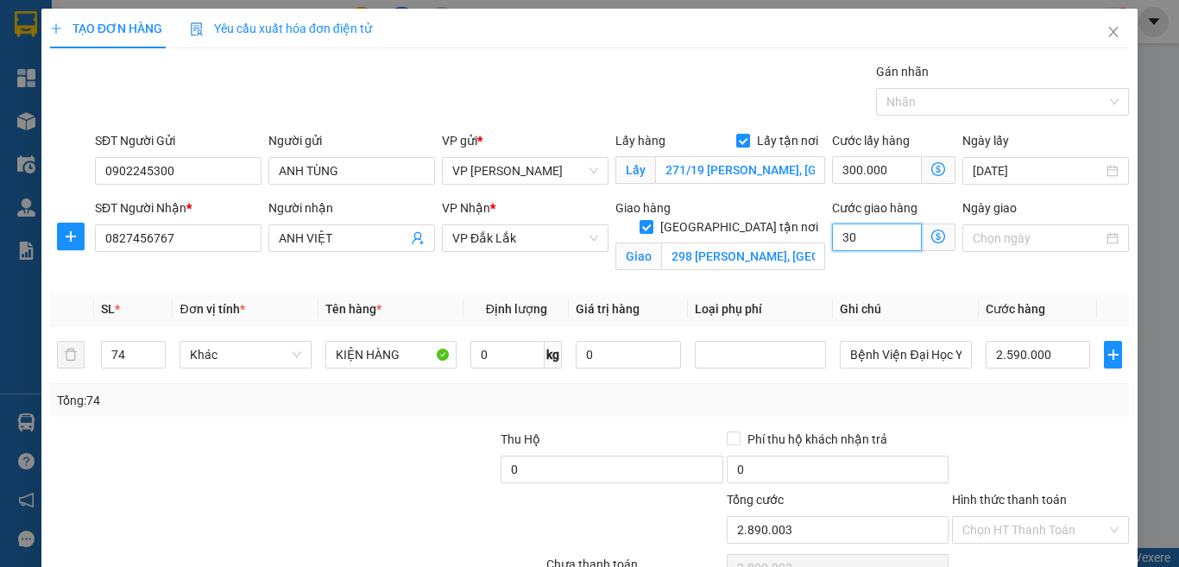
type input "2.890.300"
type input "3.000"
type input "2.893.000"
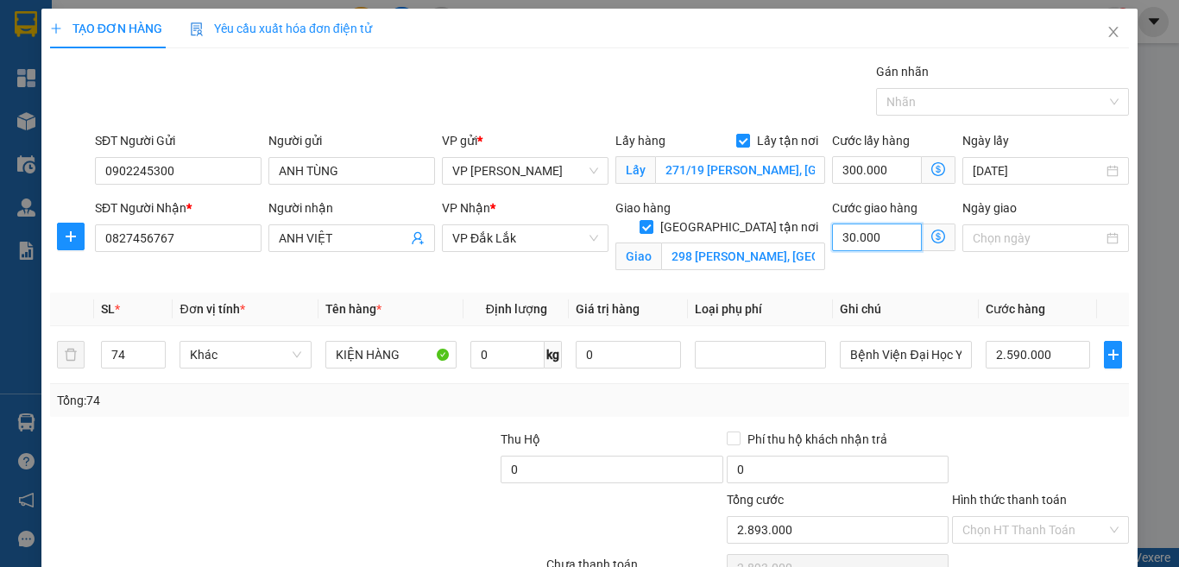
type input "300.000"
type input "3.190.000"
type input "300.000"
click at [899, 281] on div "Transit Pickup Surcharge Ids Transit Deliver Surcharge Ids Transit Deliver Surc…" at bounding box center [589, 344] width 1079 height 564
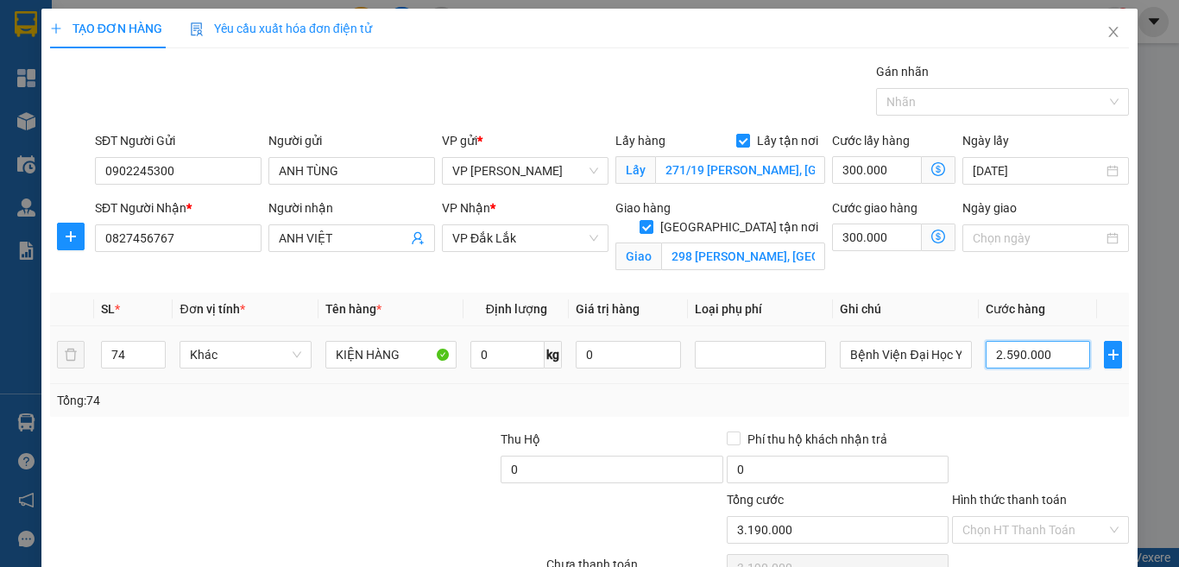
type input "2"
type input "600.002"
type input "28"
type input "600.028"
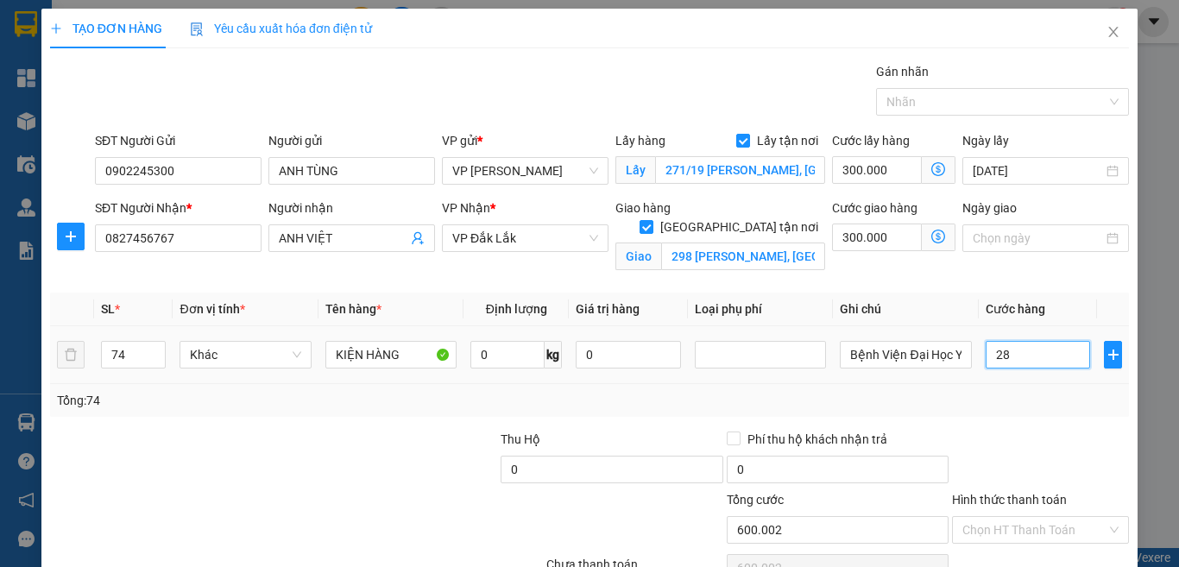
type input "600.028"
type input "284"
type input "600.284"
type input "2.845"
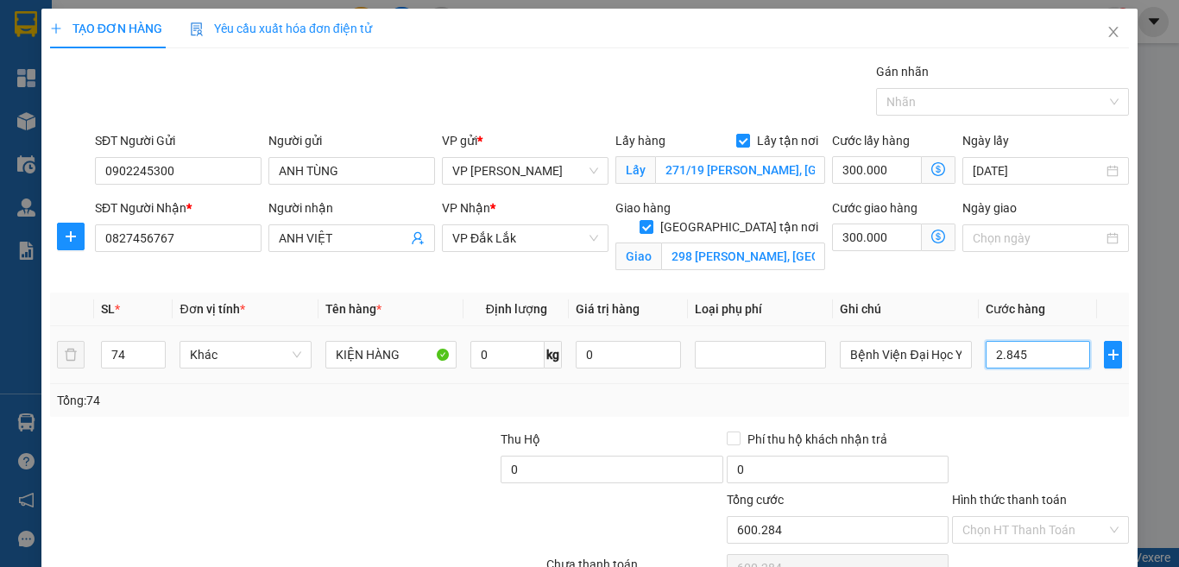
type input "602.845"
type input "284.500"
type input "884.500"
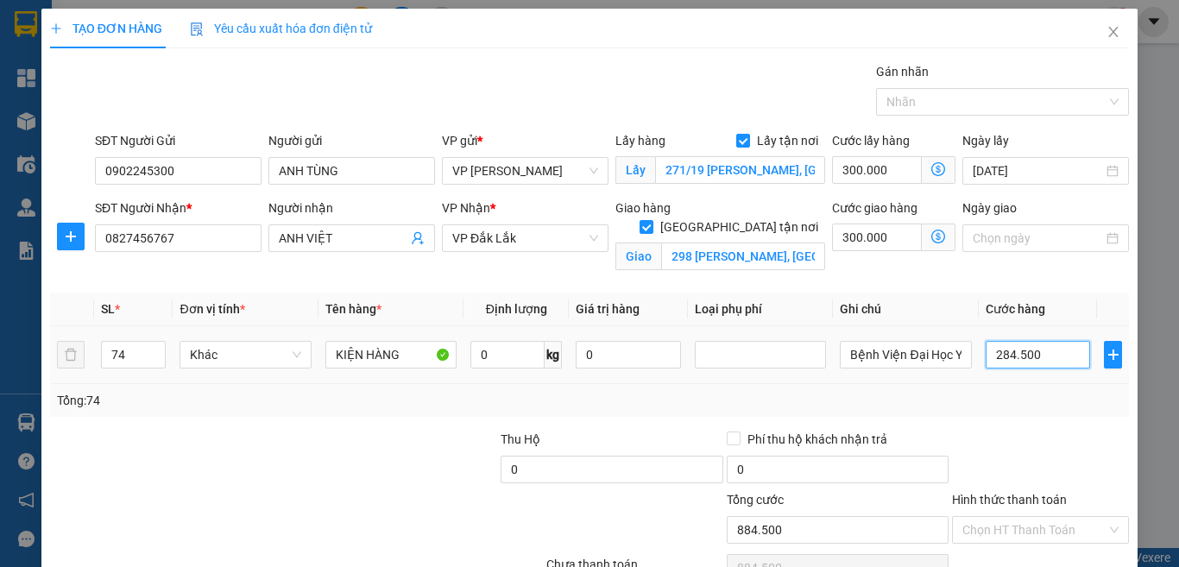
type input "2.845.000"
type input "3.445.000"
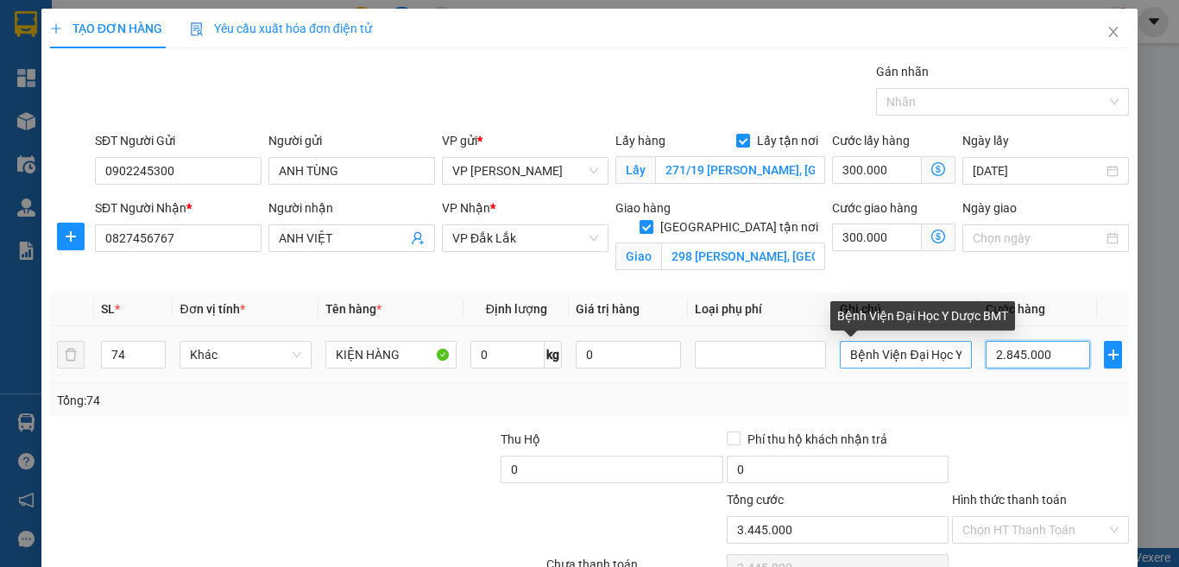
type input "2.845.000"
click at [873, 341] on input "Bệnh Viện Đại Học Y Dược BMT" at bounding box center [905, 355] width 131 height 28
click at [880, 341] on input "Bệnh Viện Đại Học Y Dược BMT" at bounding box center [905, 355] width 131 height 28
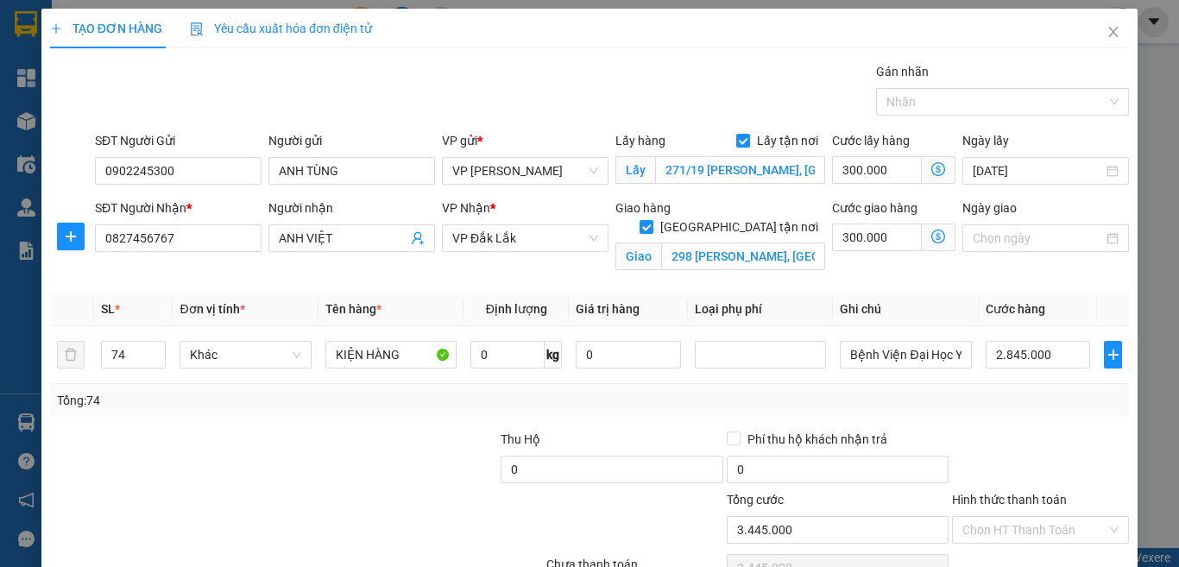
click at [948, 391] on div "Tổng: 74" at bounding box center [589, 400] width 1065 height 19
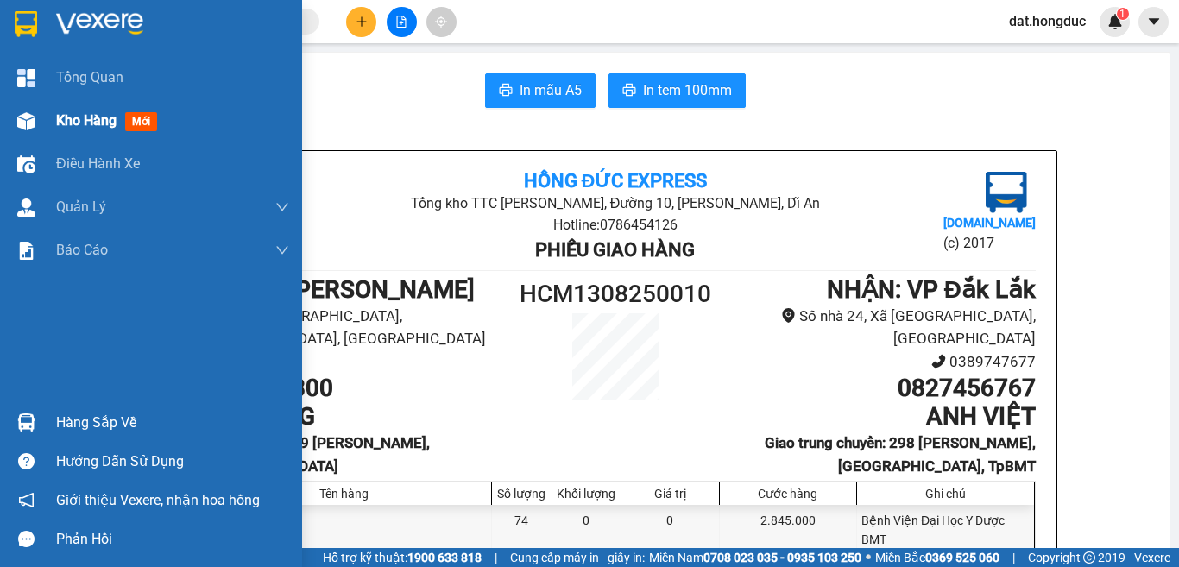
click at [70, 120] on span "Kho hàng" at bounding box center [86, 120] width 60 height 16
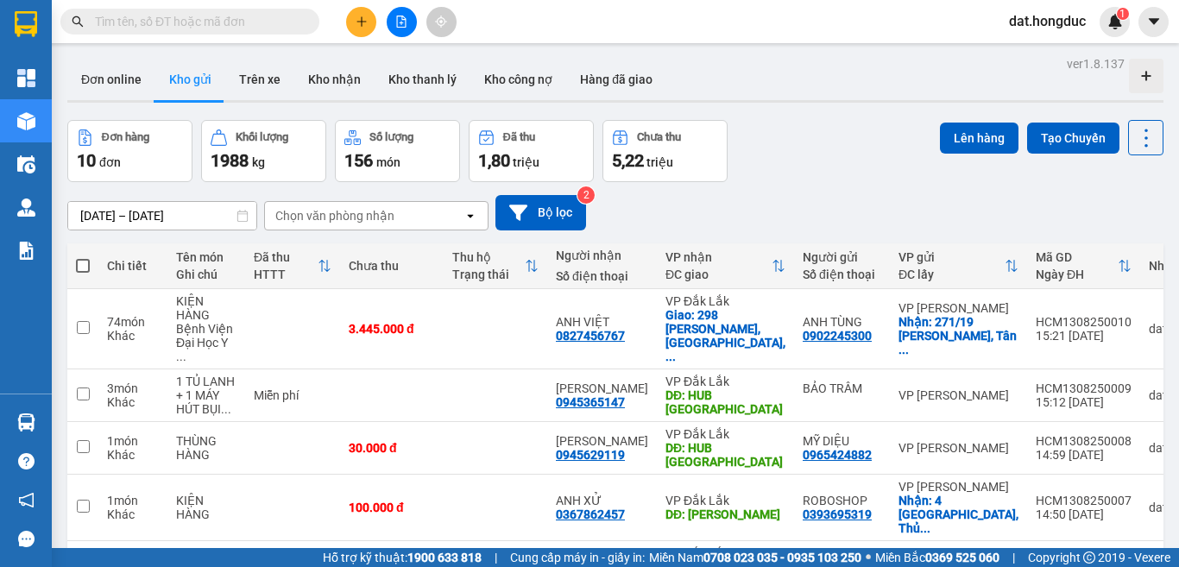
drag, startPoint x: 82, startPoint y: 259, endPoint x: 339, endPoint y: 236, distance: 258.3
click at [82, 259] on span at bounding box center [83, 266] width 14 height 14
click at [83, 257] on input "checkbox" at bounding box center [83, 257] width 0 height 0
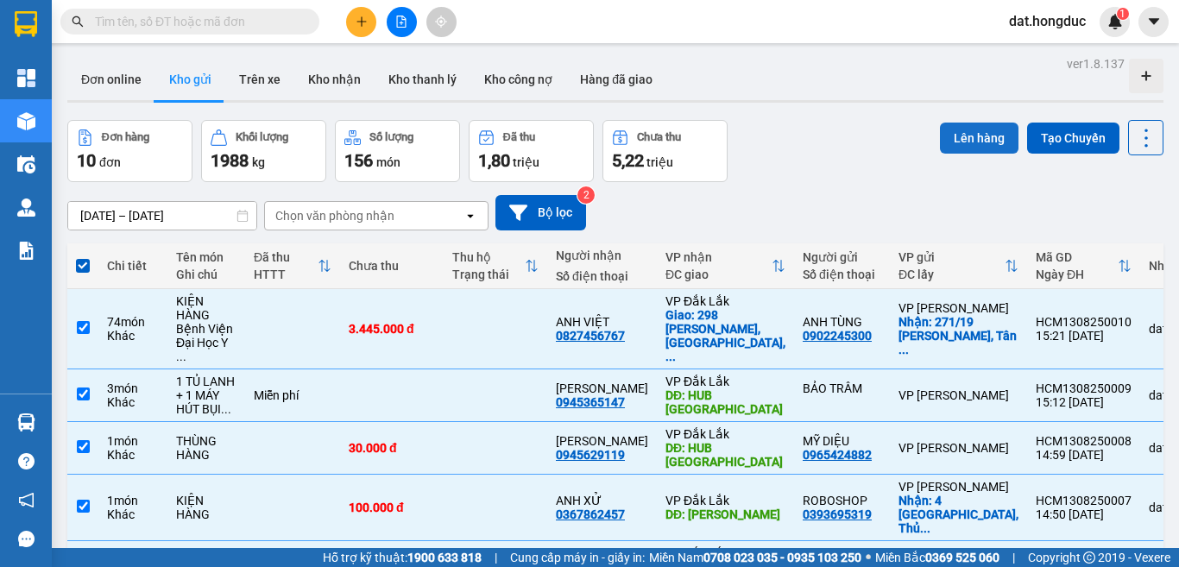
click at [970, 140] on button "Lên hàng" at bounding box center [979, 138] width 79 height 31
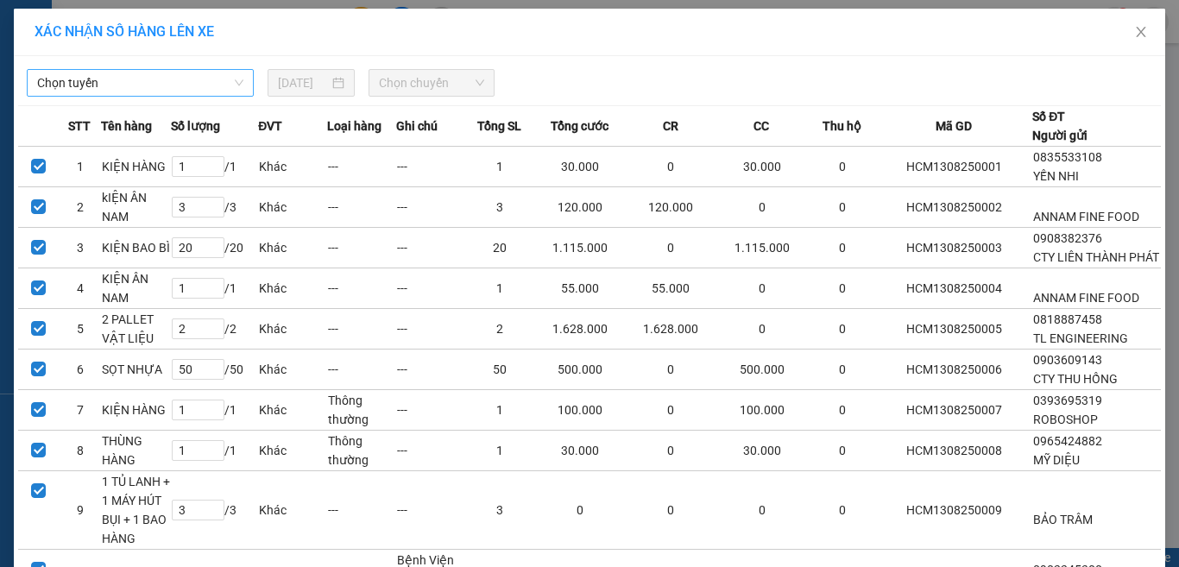
click at [173, 78] on span "Chọn tuyến" at bounding box center [140, 83] width 206 height 26
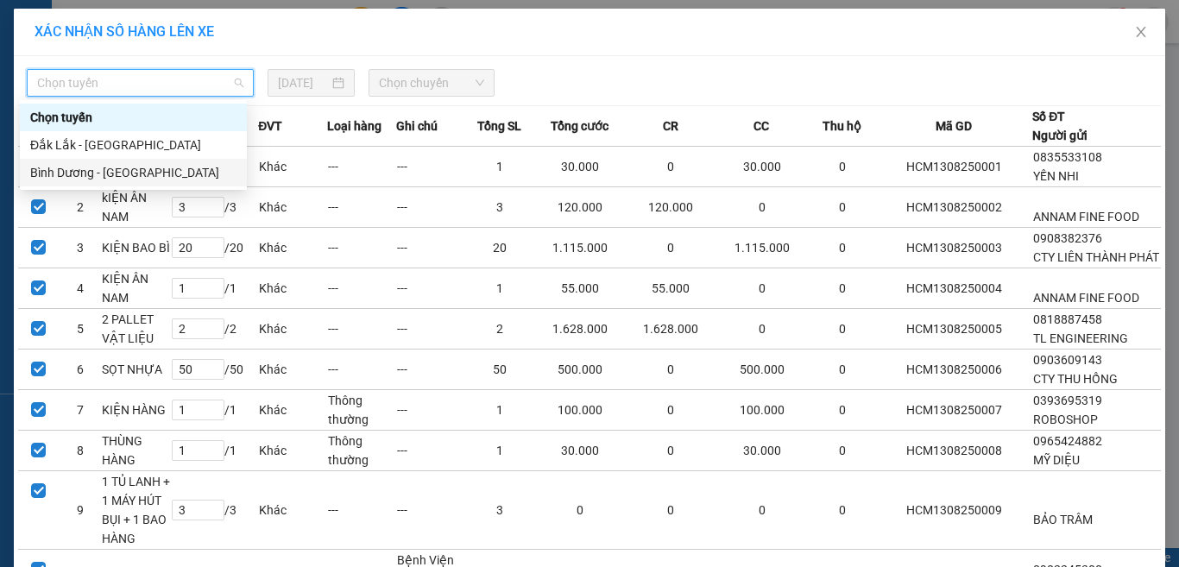
click at [98, 171] on div "Bình Dương - [GEOGRAPHIC_DATA]" at bounding box center [133, 172] width 206 height 19
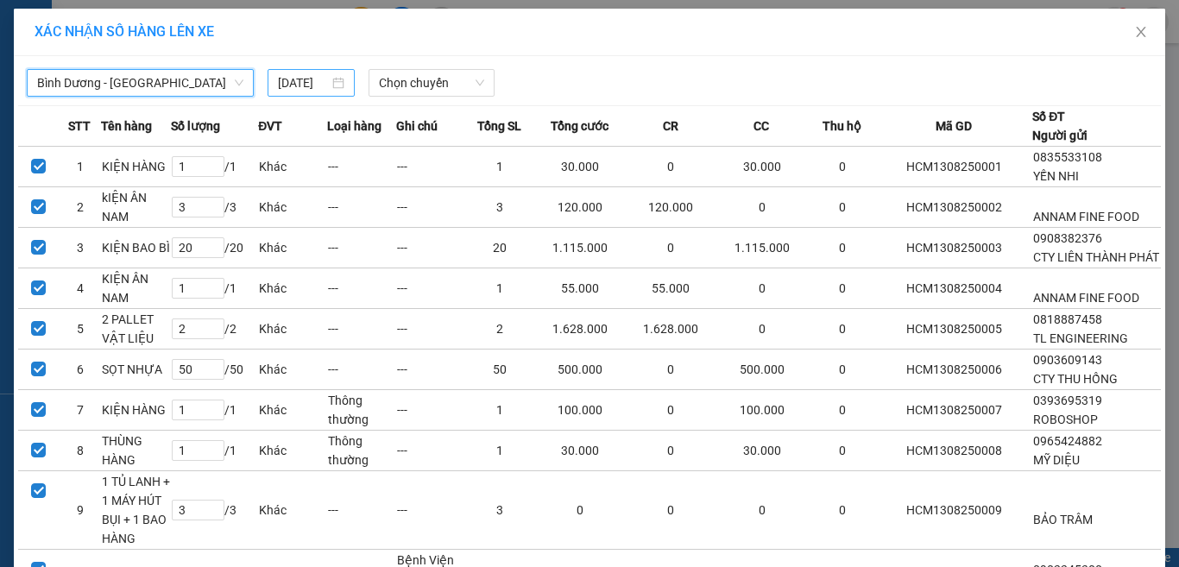
click at [287, 87] on input "[DATE]" at bounding box center [303, 82] width 50 height 19
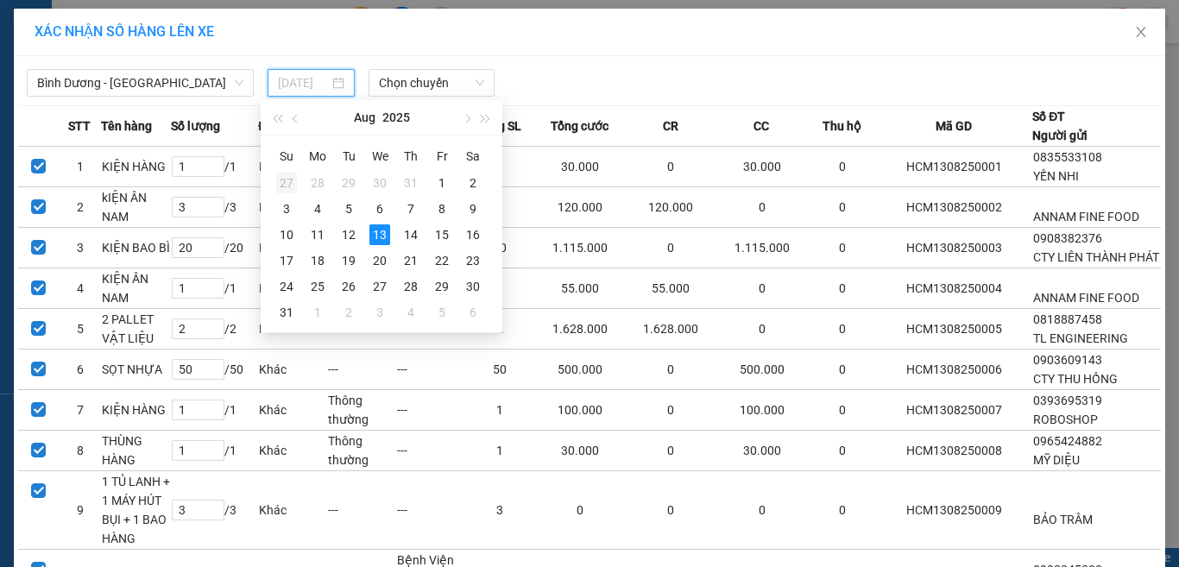
click at [284, 184] on div "27" at bounding box center [286, 183] width 21 height 21
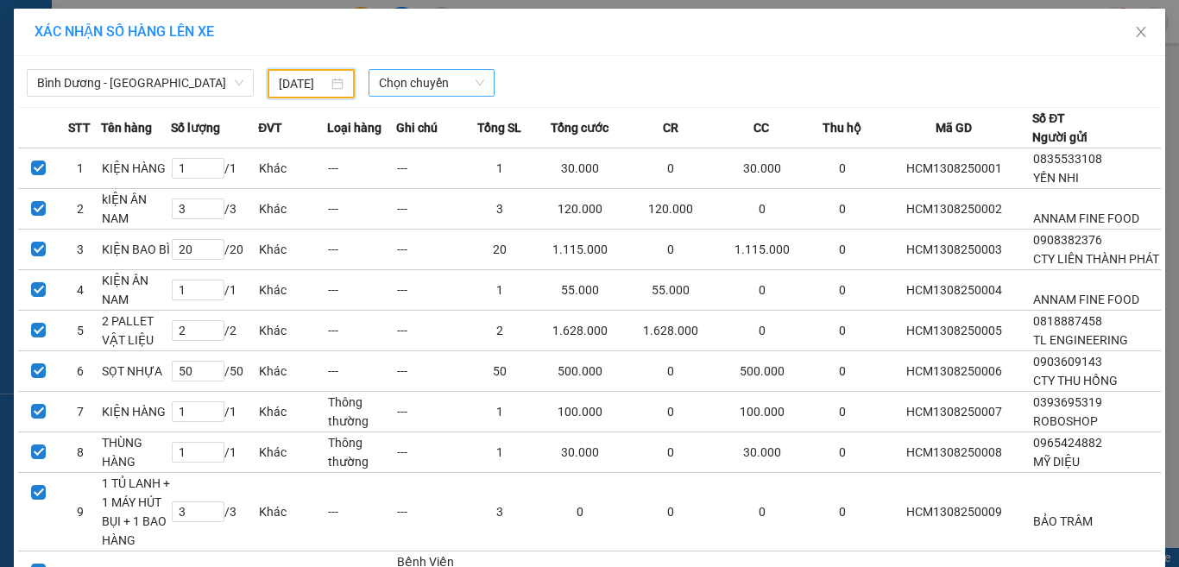
type input "[DATE]"
click at [446, 85] on span "Chọn chuyến" at bounding box center [432, 83] width 106 height 26
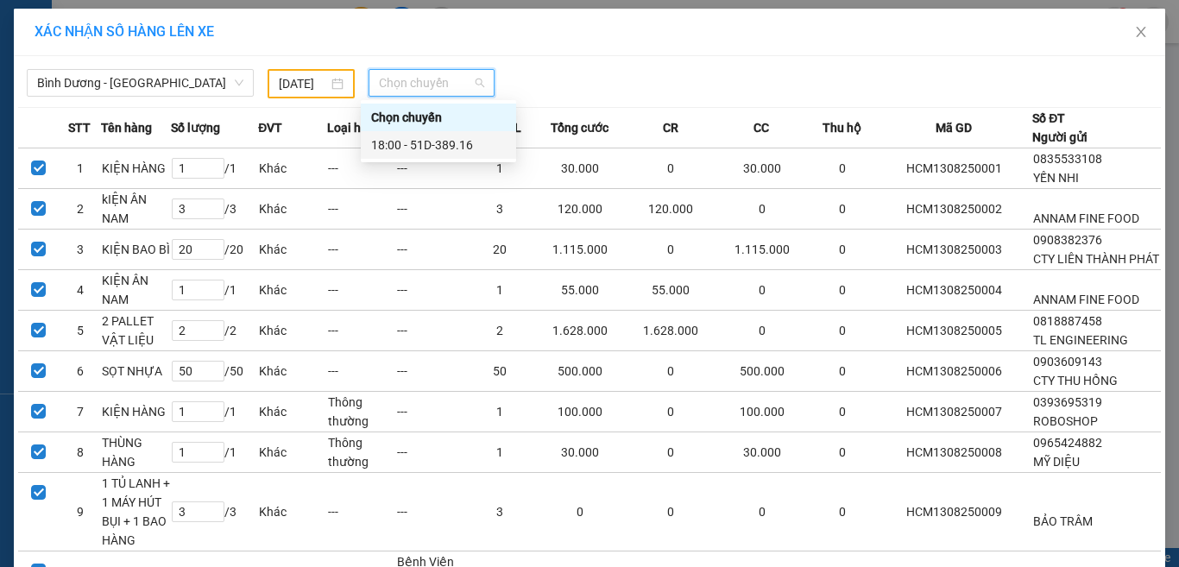
click at [449, 143] on div "18:00 - 51D-389.16" at bounding box center [438, 145] width 135 height 19
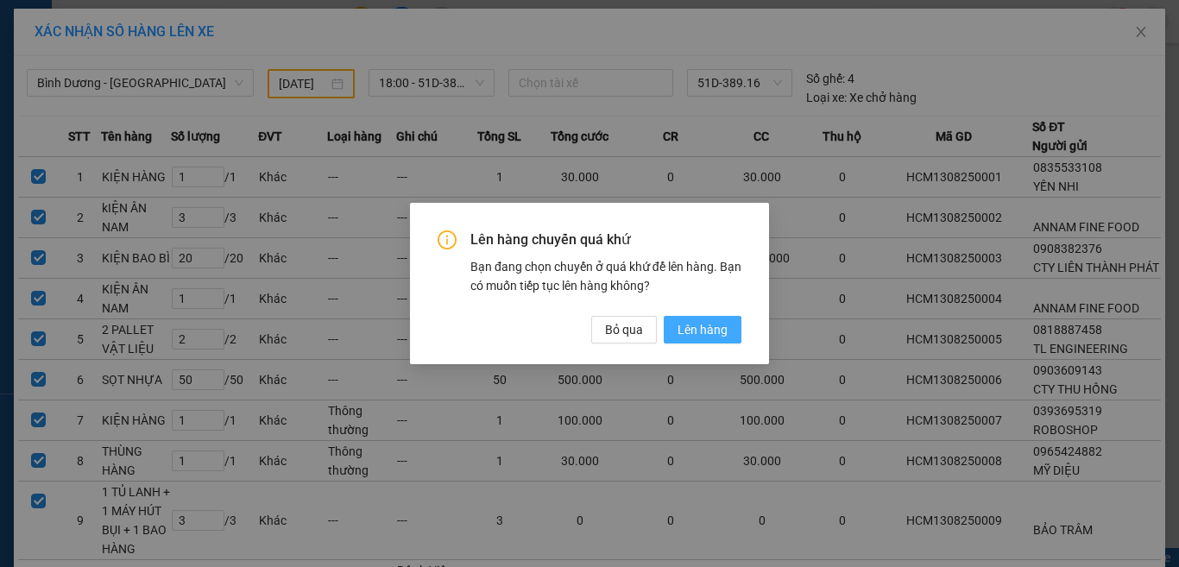
click at [716, 332] on span "Lên hàng" at bounding box center [703, 329] width 50 height 19
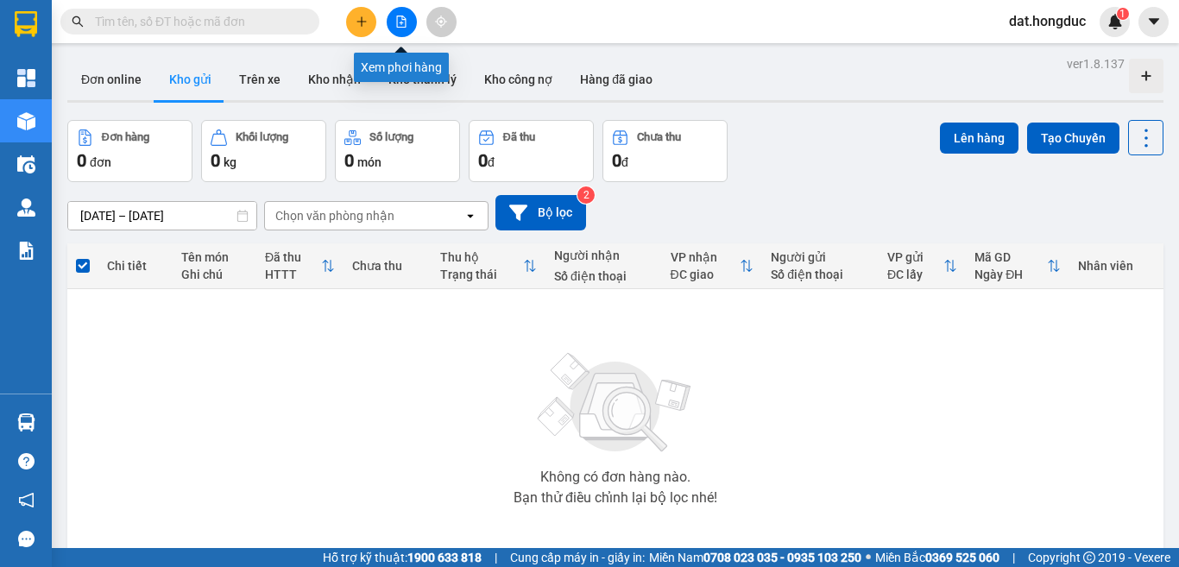
click at [398, 22] on icon "file-add" at bounding box center [401, 22] width 12 height 12
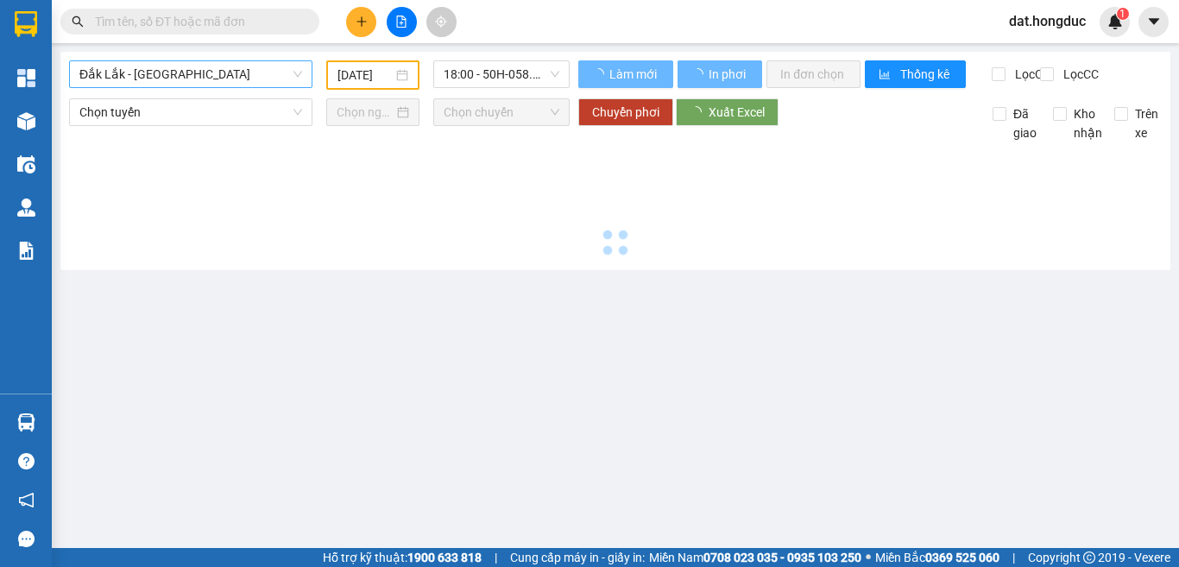
click at [160, 80] on span "Đắk Lắk - [GEOGRAPHIC_DATA]" at bounding box center [190, 74] width 223 height 26
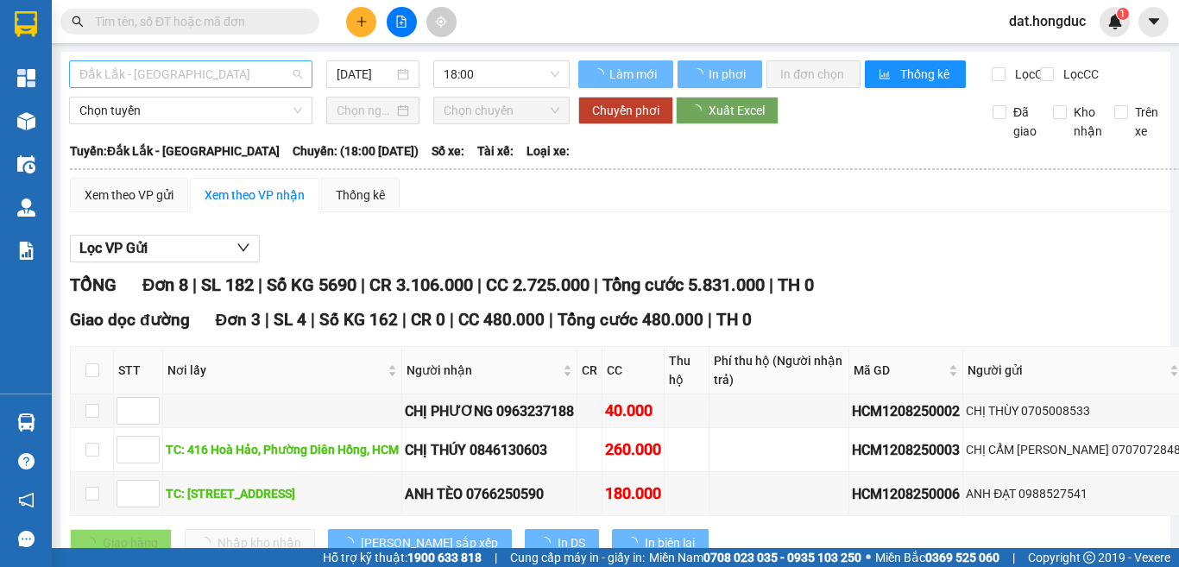
type input "[DATE]"
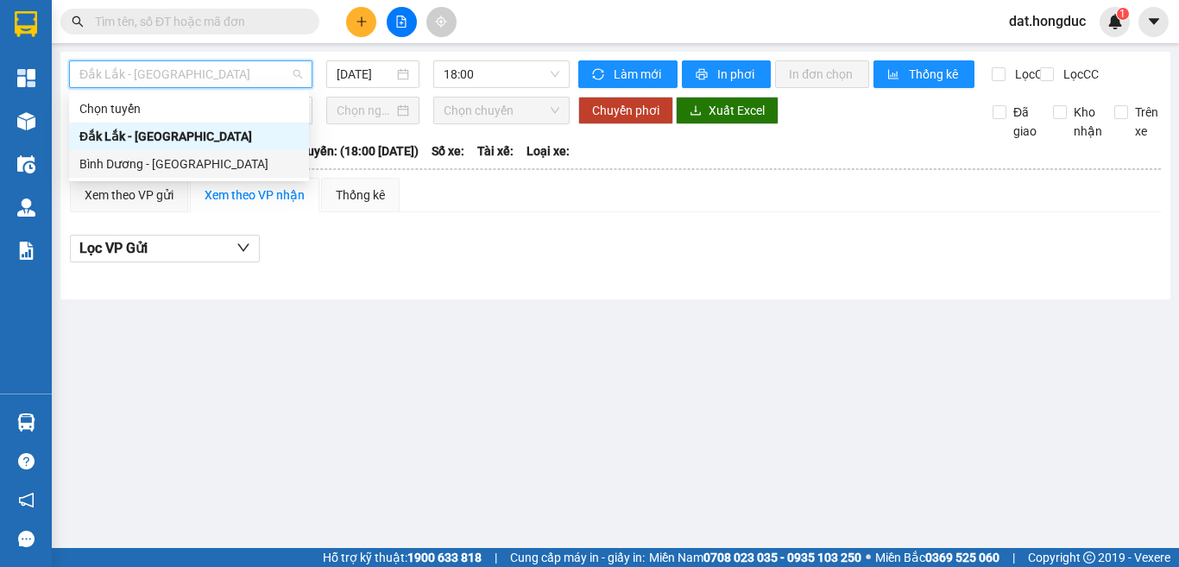
click at [116, 154] on div "Bình Dương - [GEOGRAPHIC_DATA]" at bounding box center [189, 164] width 240 height 28
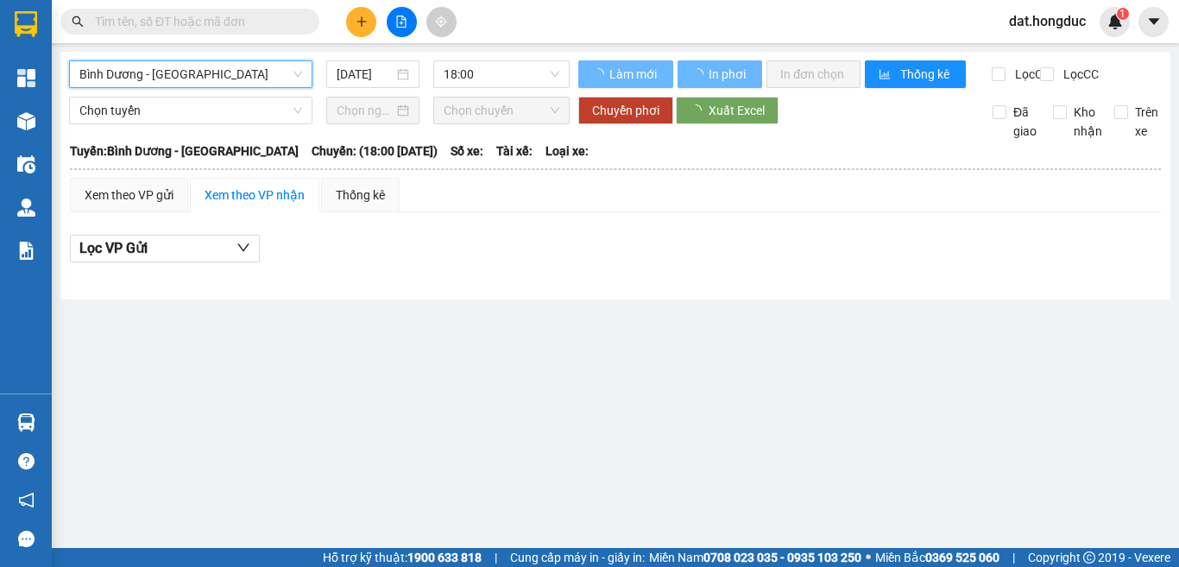
click at [381, 72] on input "[DATE]" at bounding box center [365, 74] width 57 height 19
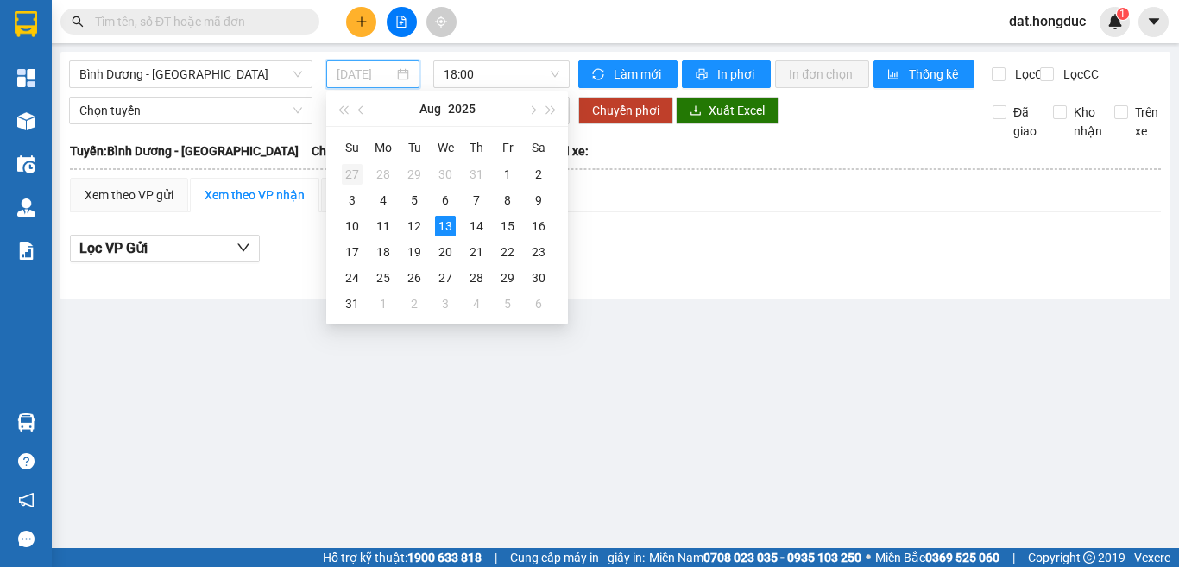
click at [349, 180] on div "27" at bounding box center [352, 174] width 21 height 21
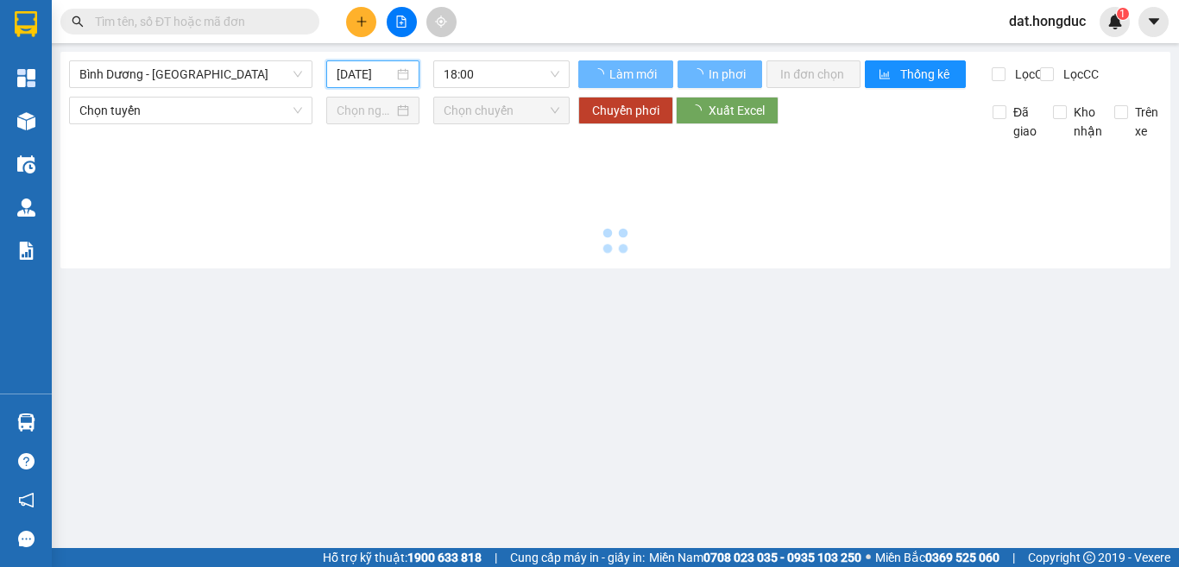
type input "[DATE]"
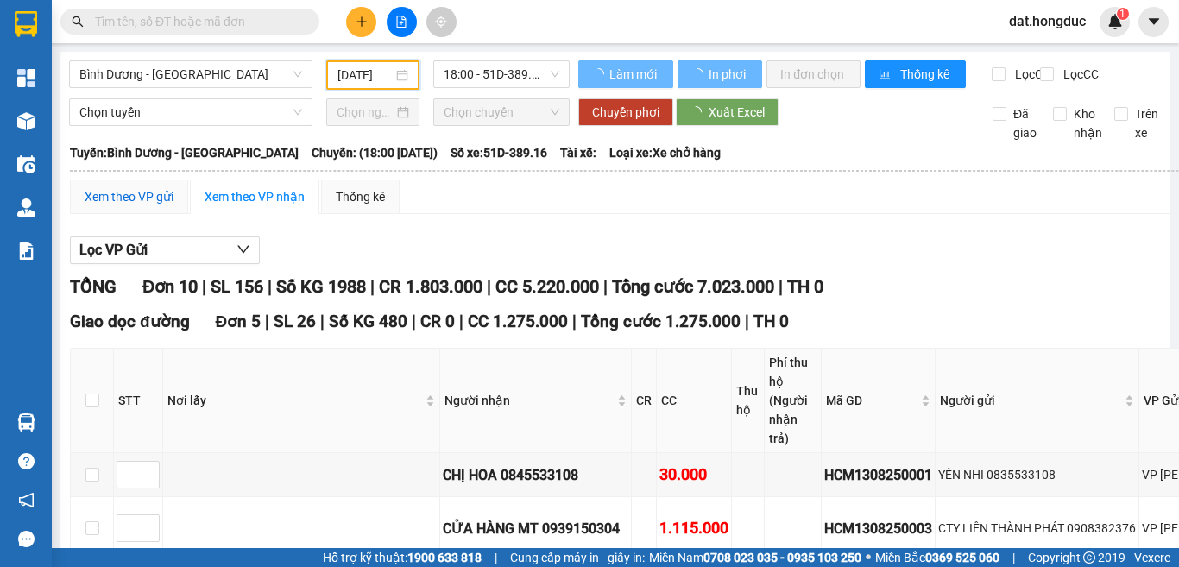
click at [127, 206] on div "Xem theo VP gửi" at bounding box center [129, 196] width 89 height 19
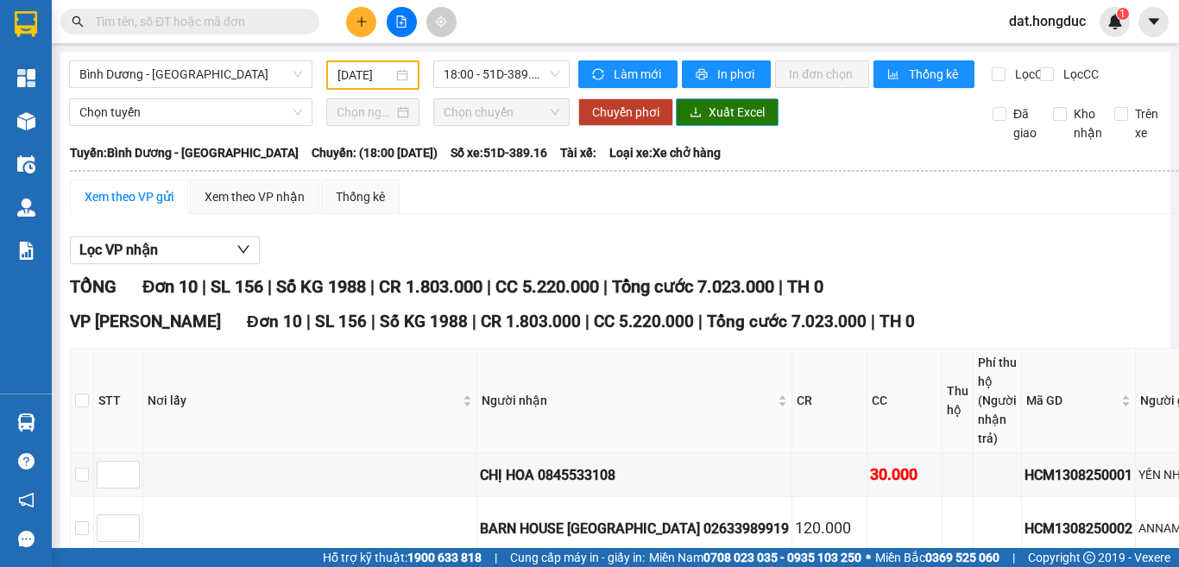
click at [736, 122] on span "Xuất Excel" at bounding box center [737, 112] width 56 height 19
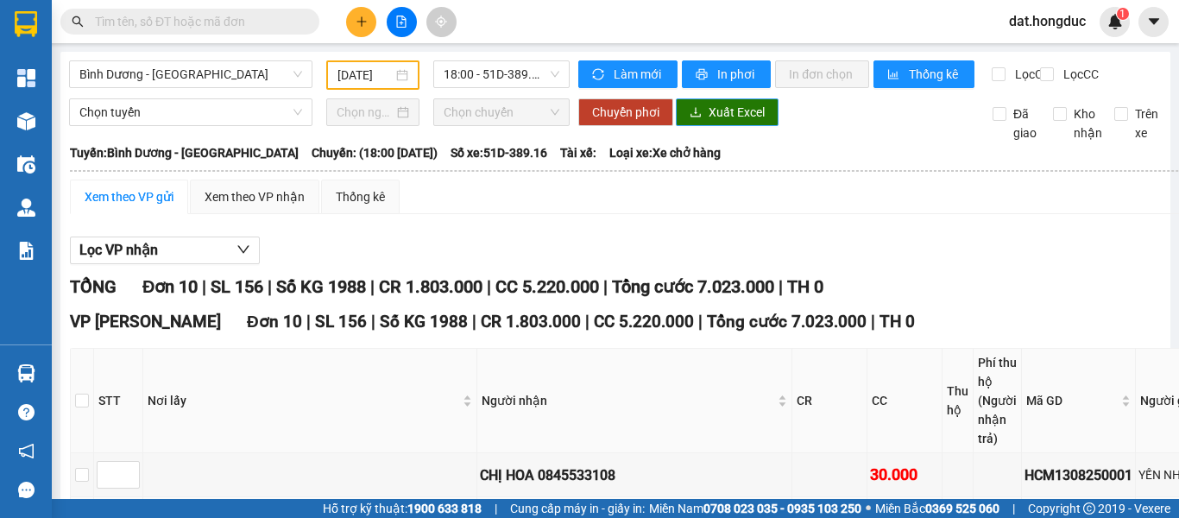
scroll to position [173, 0]
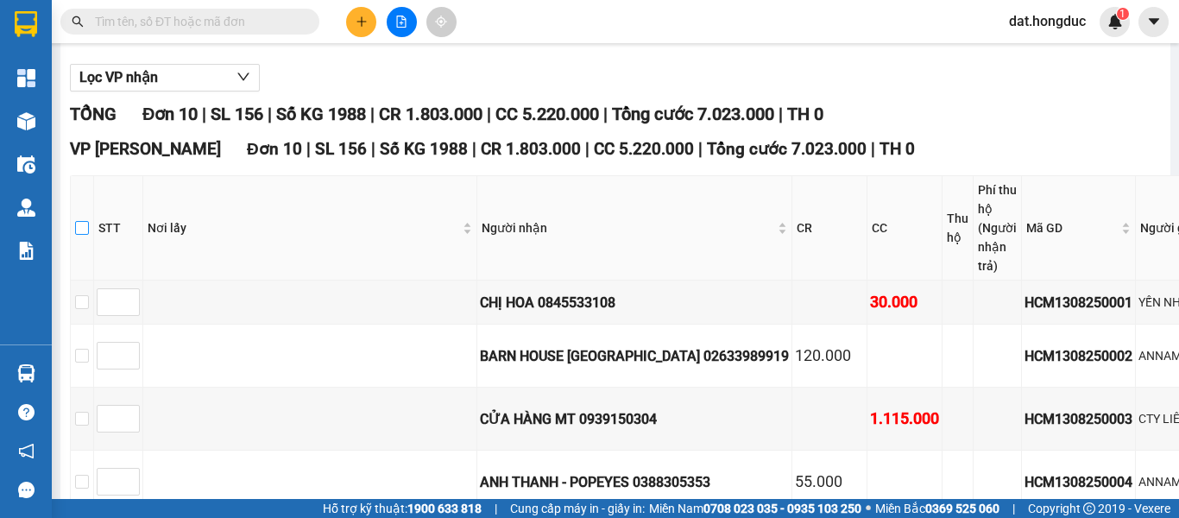
click at [83, 235] on input "checkbox" at bounding box center [82, 228] width 14 height 14
checkbox input "true"
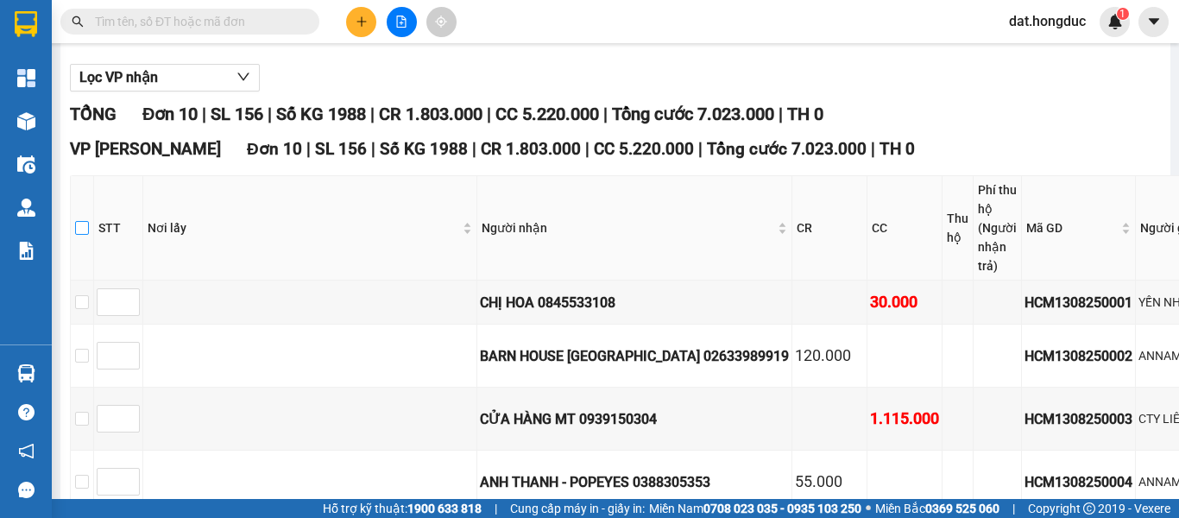
checkbox input "true"
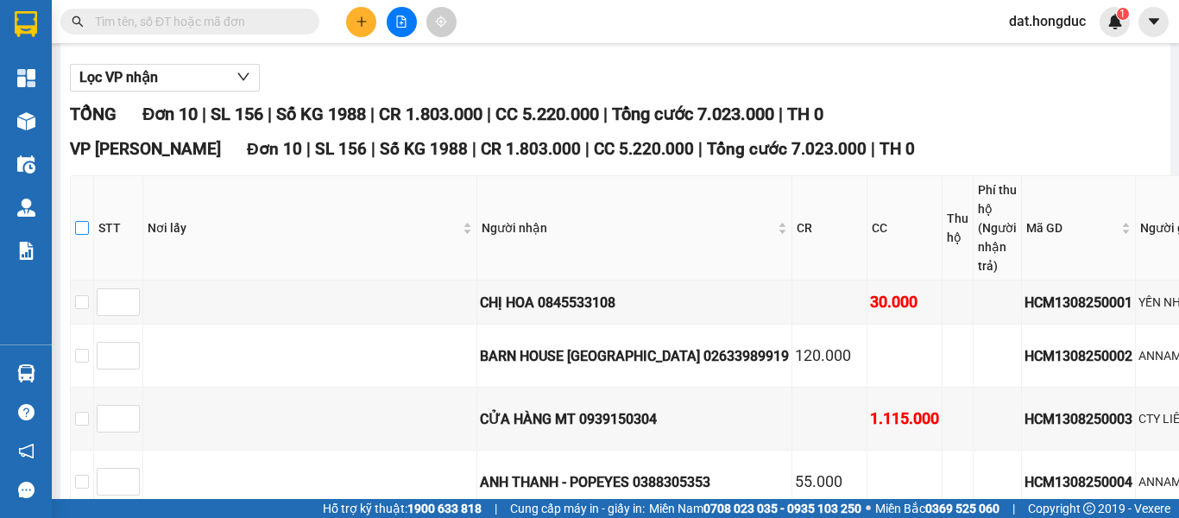
checkbox input "true"
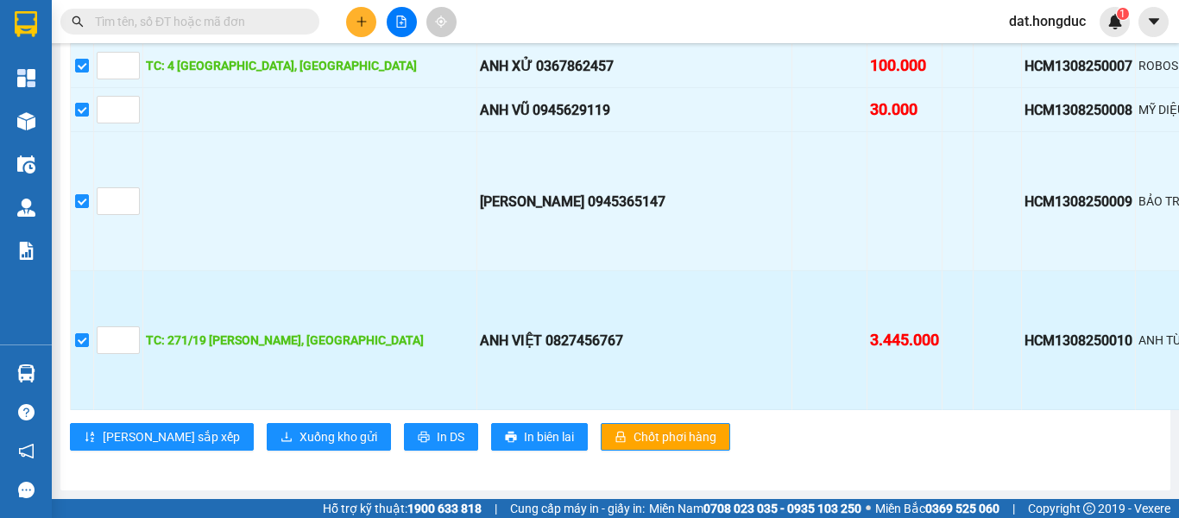
scroll to position [1138, 0]
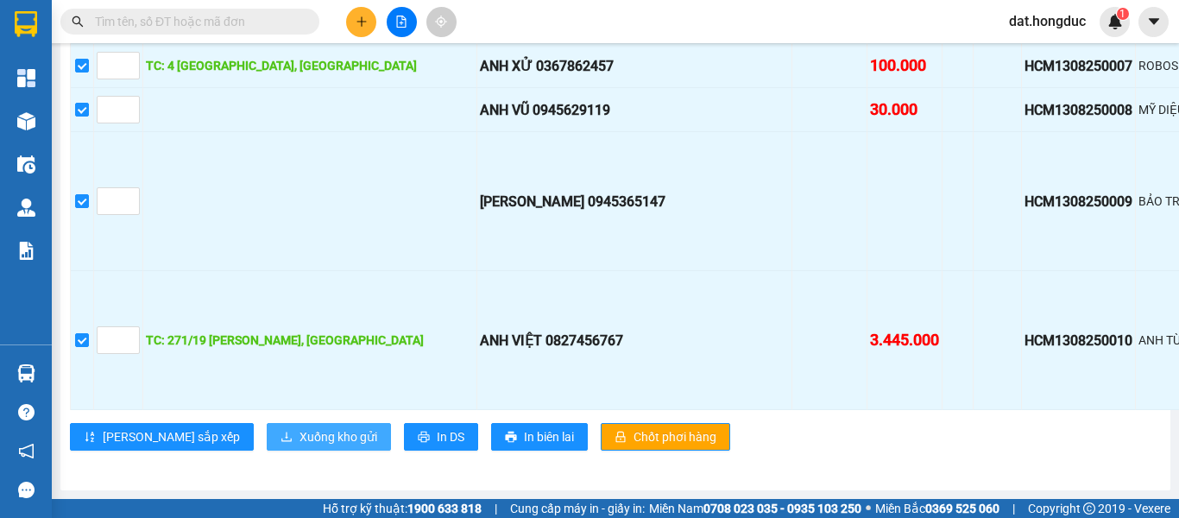
click at [300, 427] on span "Xuống kho gửi" at bounding box center [339, 436] width 78 height 19
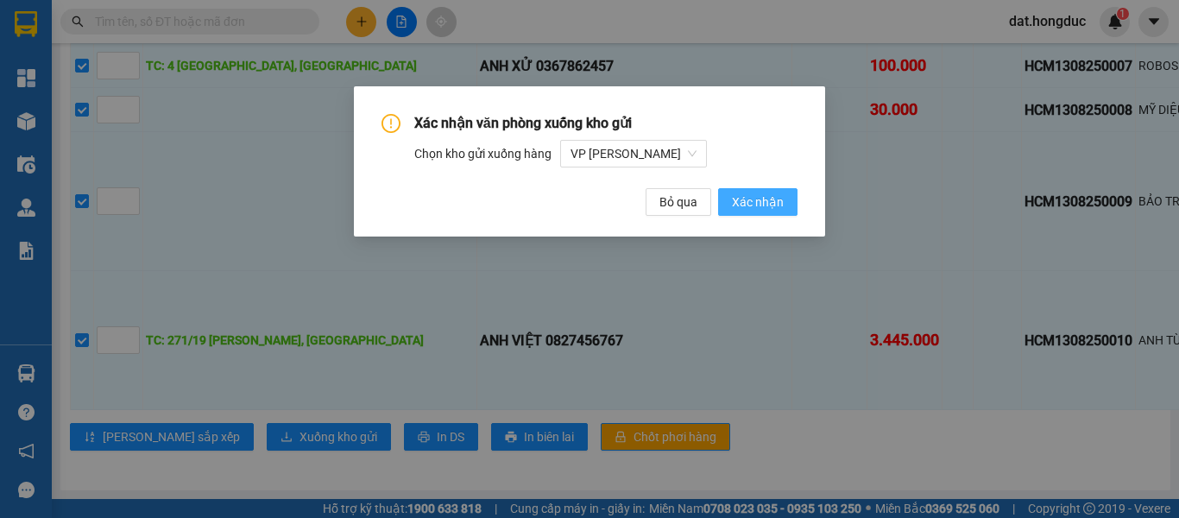
click at [767, 192] on button "Xác nhận" at bounding box center [757, 202] width 79 height 28
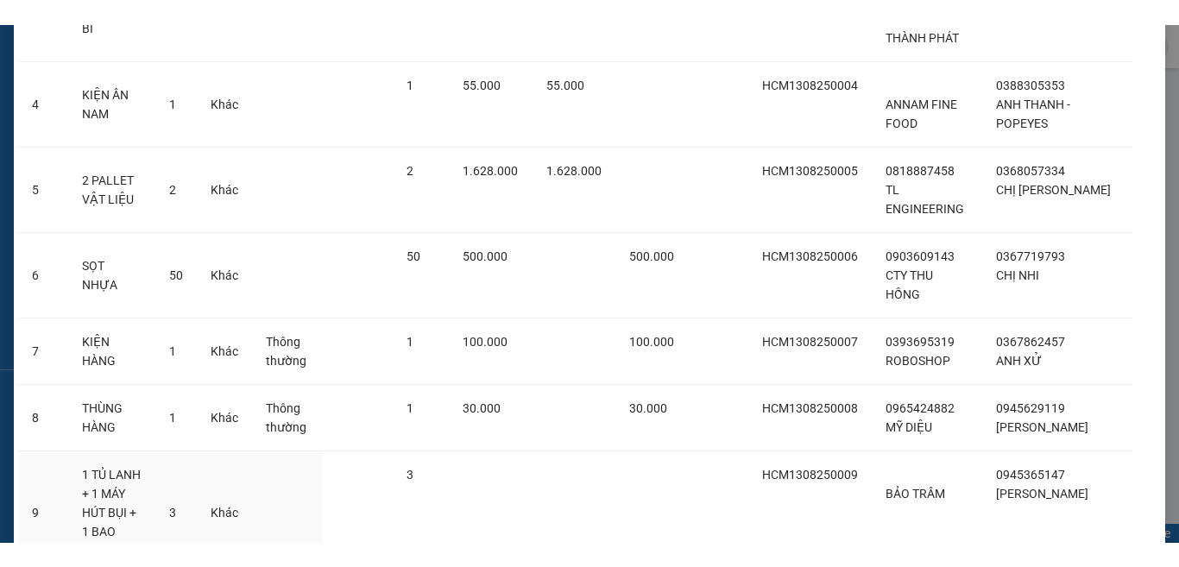
scroll to position [532, 0]
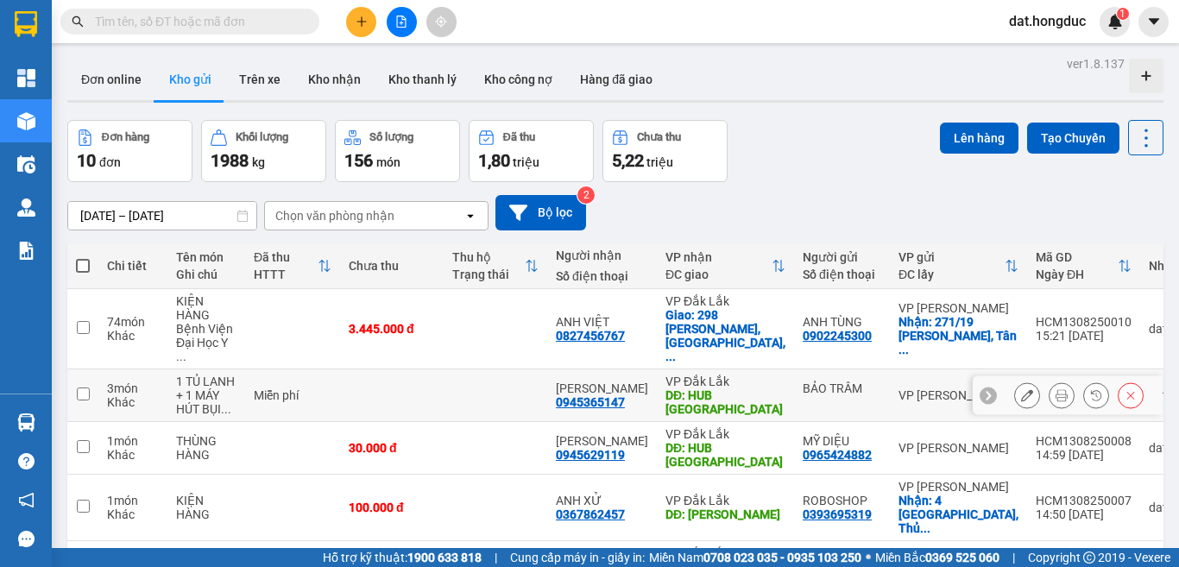
scroll to position [86, 0]
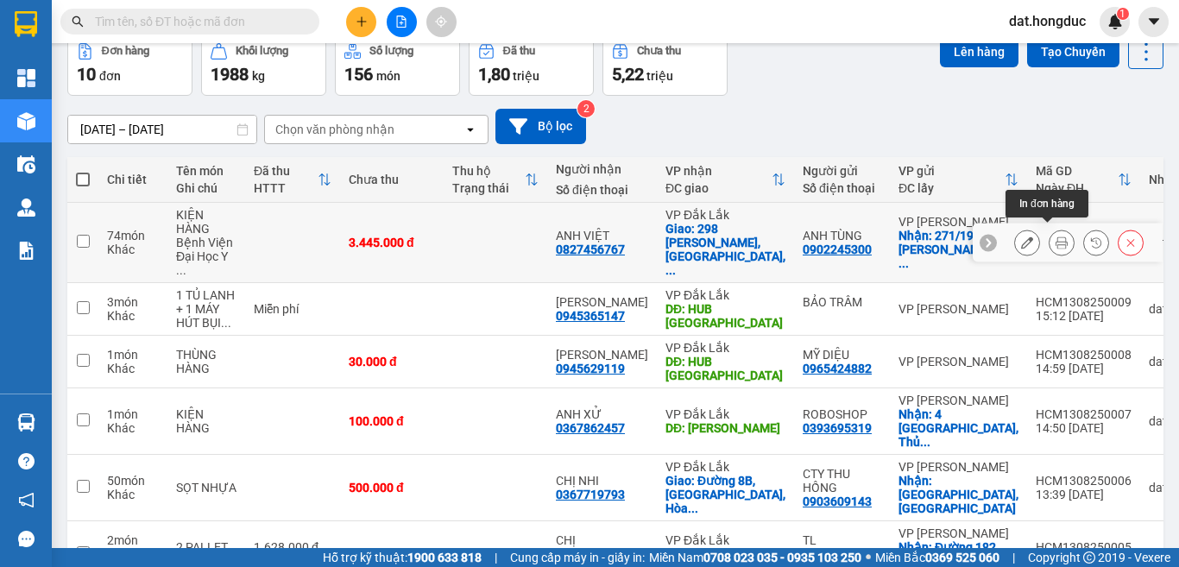
click at [1056, 237] on icon at bounding box center [1062, 243] width 12 height 12
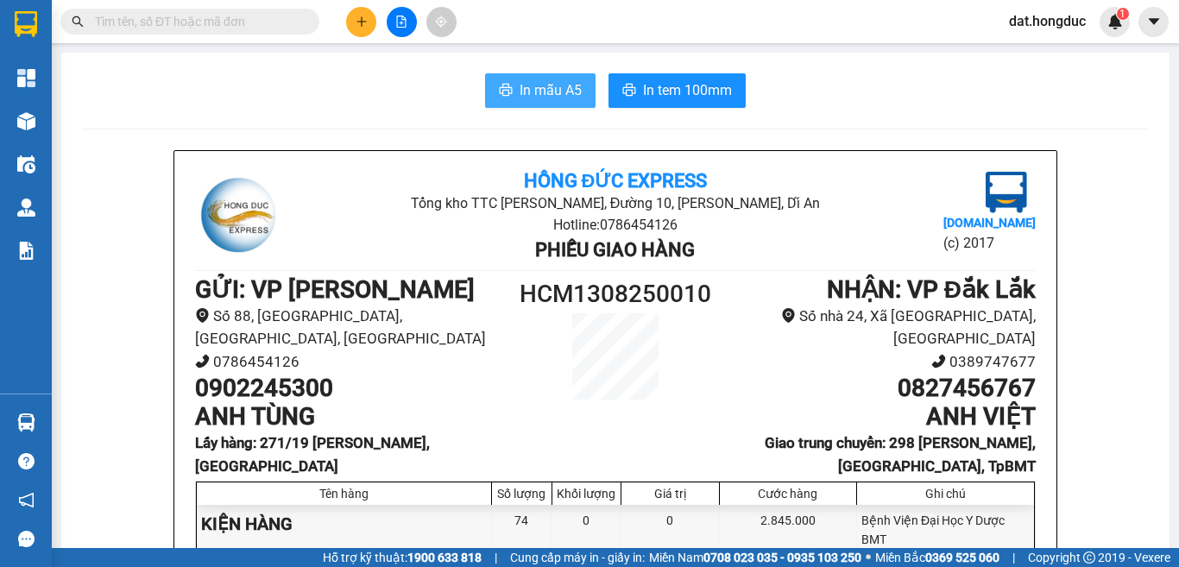
click at [555, 91] on span "In mẫu A5" at bounding box center [551, 90] width 62 height 22
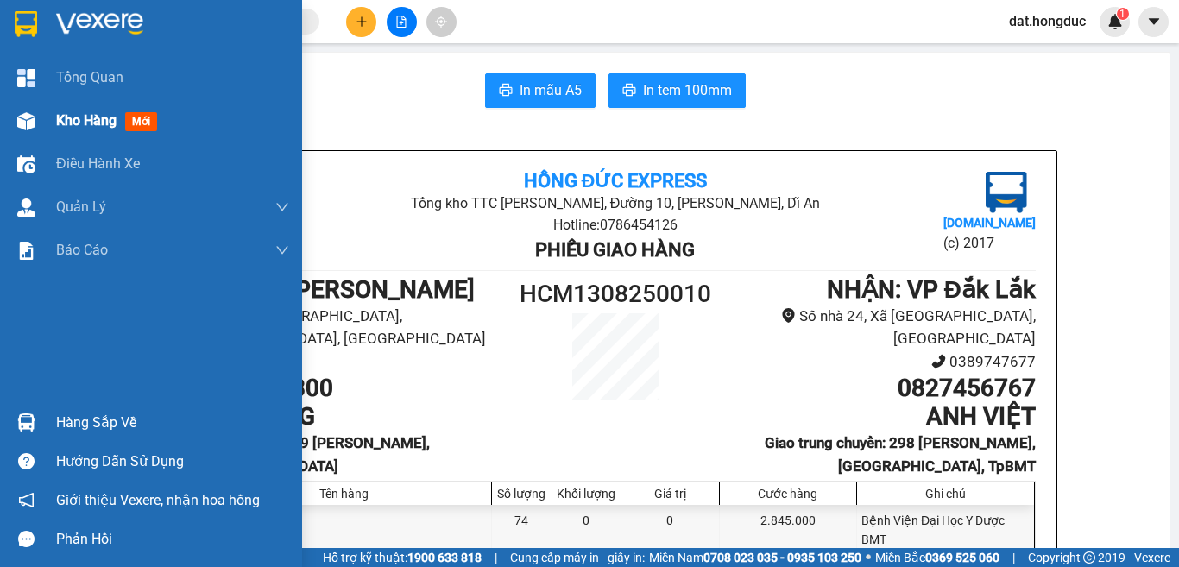
click at [90, 123] on span "Kho hàng" at bounding box center [86, 120] width 60 height 16
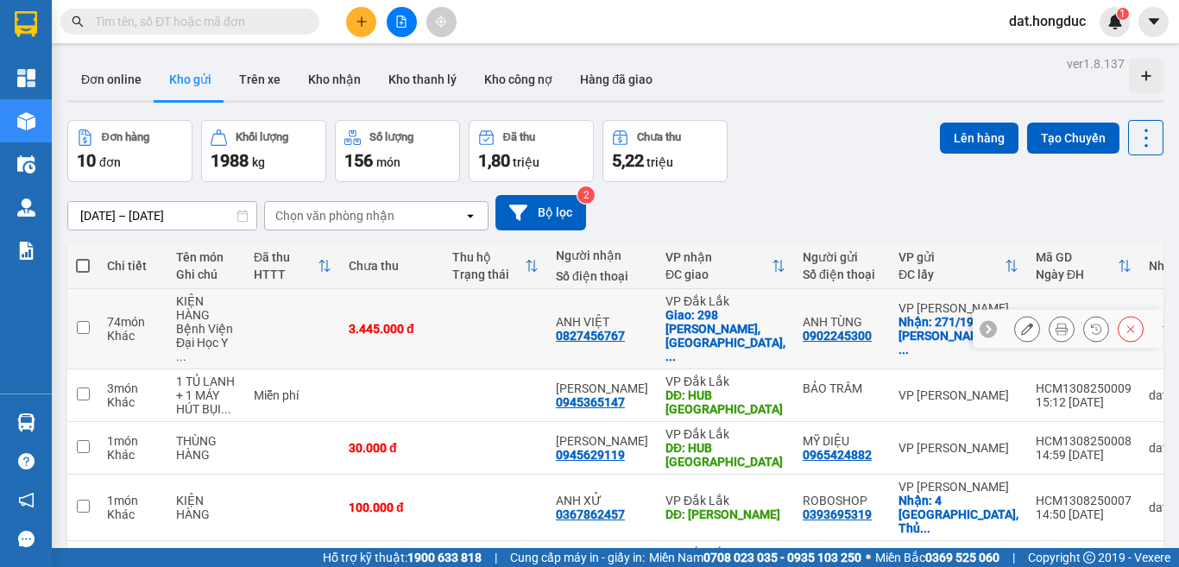
click at [1021, 323] on icon at bounding box center [1027, 329] width 12 height 12
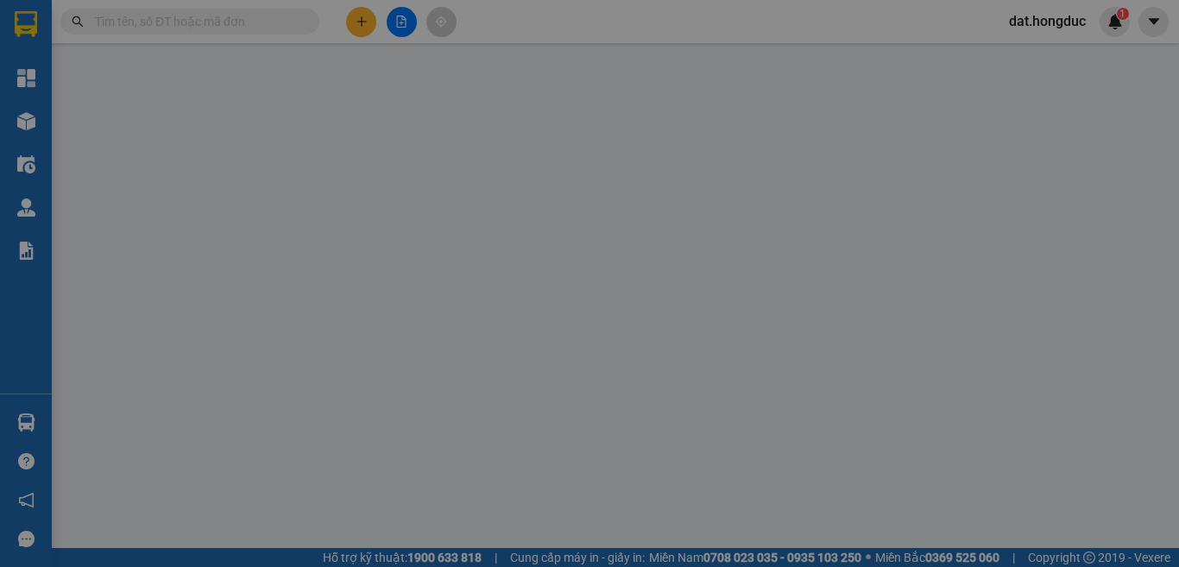
type input "0902245300"
type input "ANH TÙNG"
checkbox input "true"
type input "271/19 [PERSON_NAME], [GEOGRAPHIC_DATA]"
type input "0827456767"
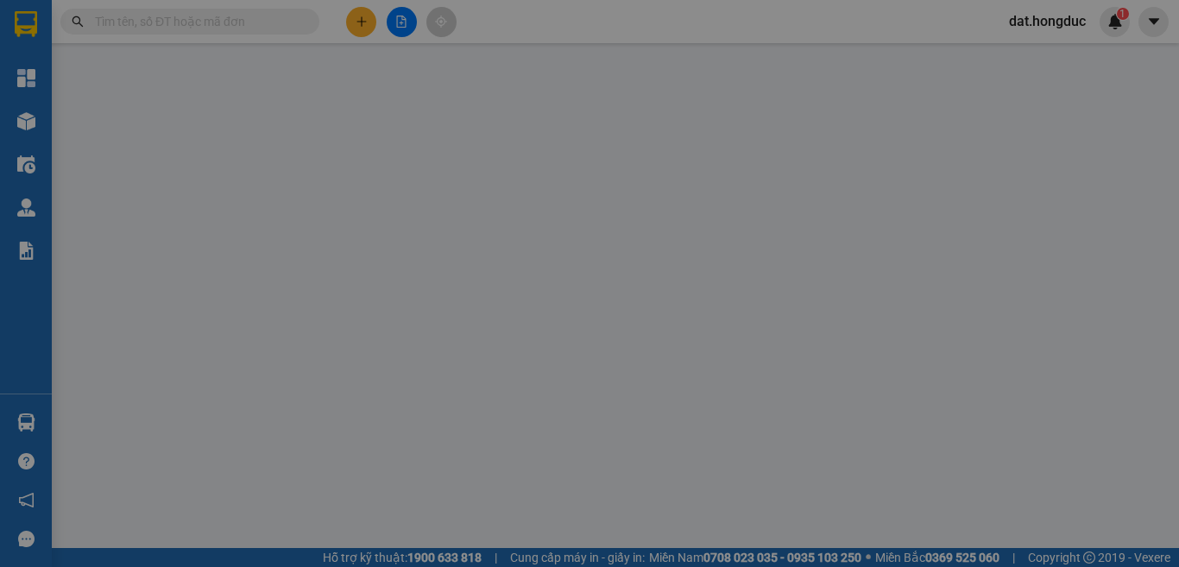
type input "ANH VIỆT"
checkbox input "true"
type input "298 [PERSON_NAME], [GEOGRAPHIC_DATA], TpBMT"
type input "3.445.000"
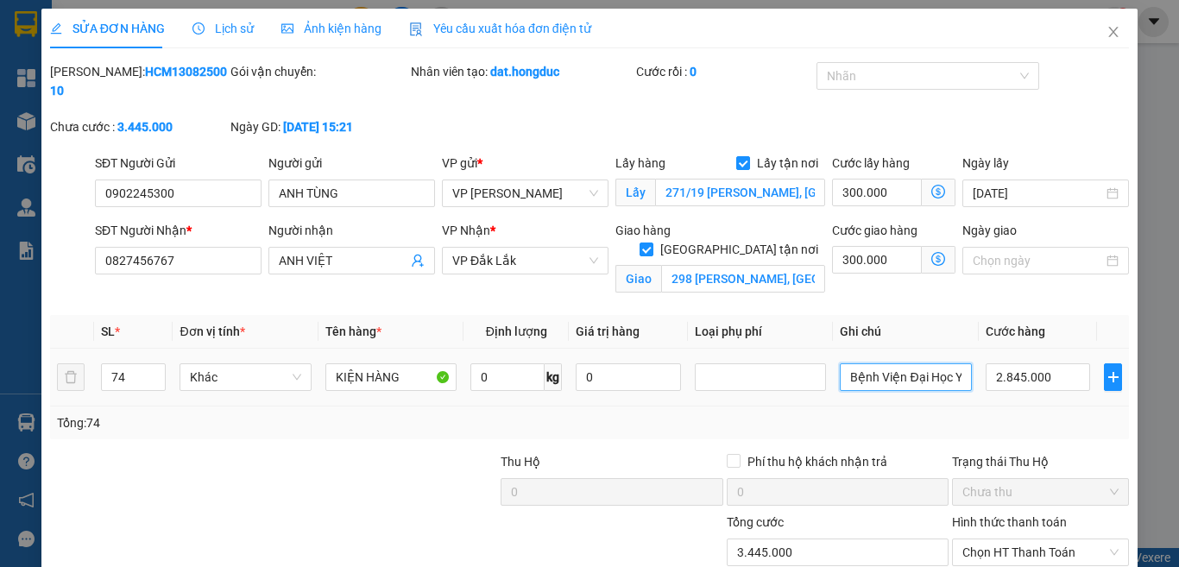
click at [890, 363] on input "Bệnh Viện Đại Học Y Dược BMT" at bounding box center [905, 377] width 131 height 28
click at [1107, 29] on icon "close" at bounding box center [1114, 32] width 14 height 14
